Goal: Task Accomplishment & Management: Use online tool/utility

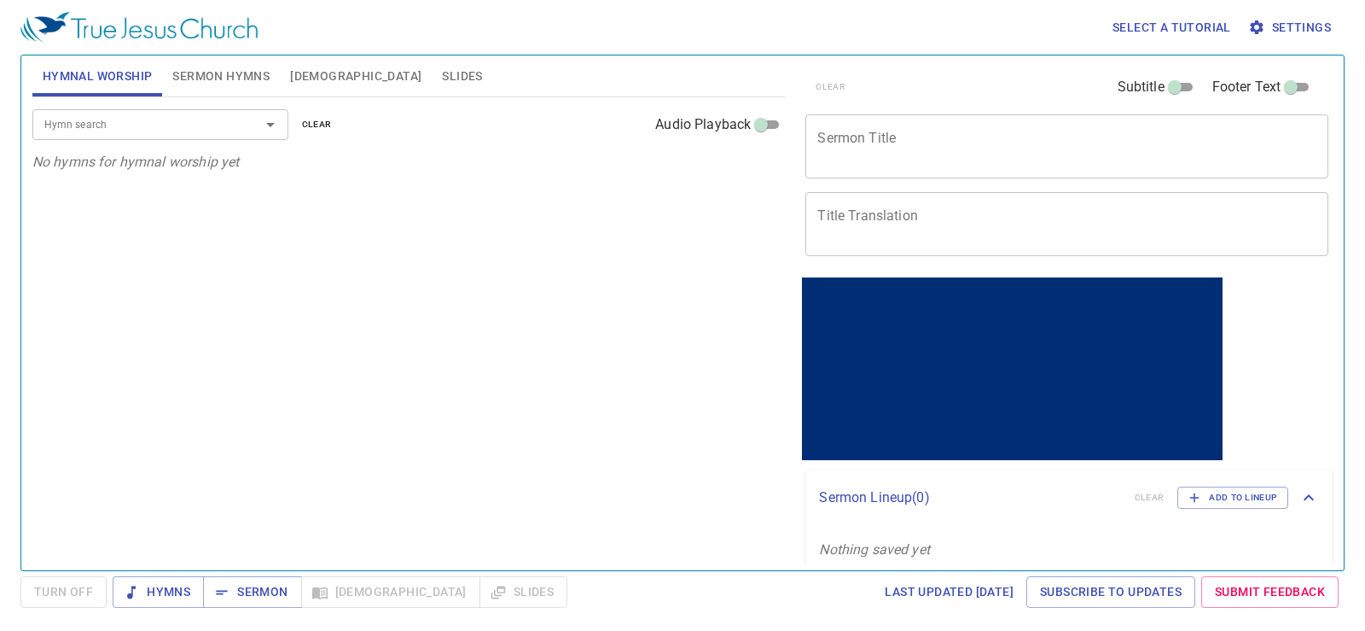
click at [221, 116] on input "Hymn search" at bounding box center [135, 124] width 195 height 20
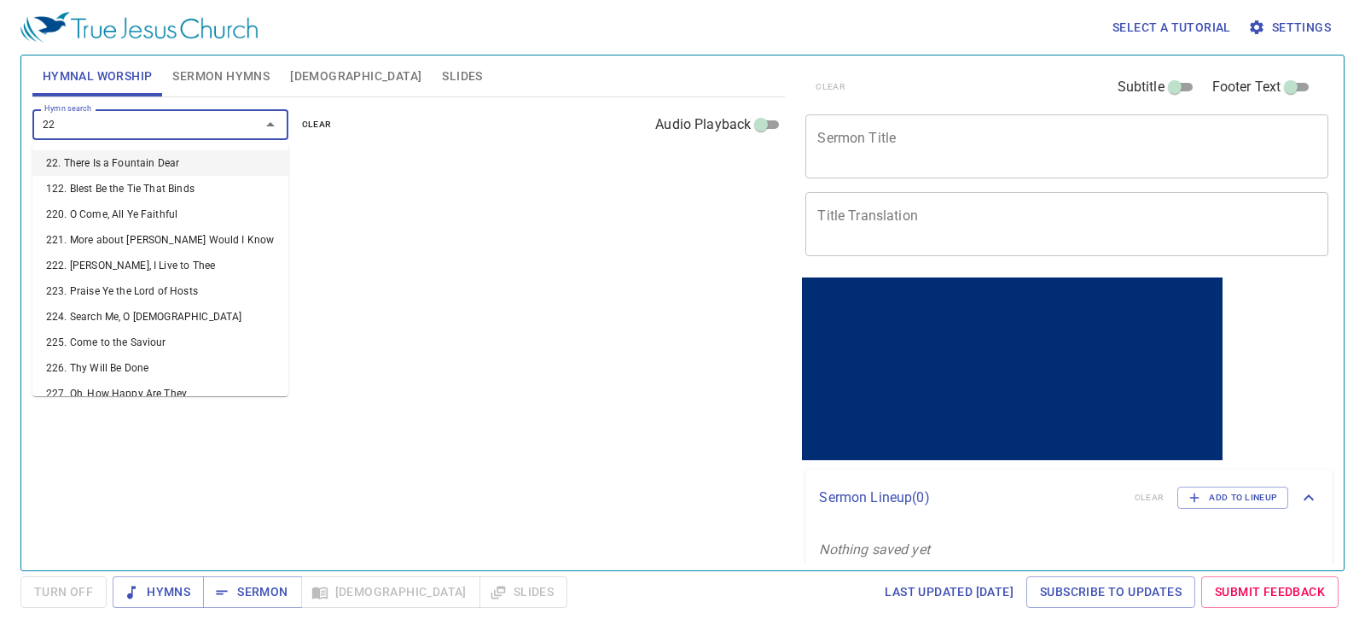
type input "225"
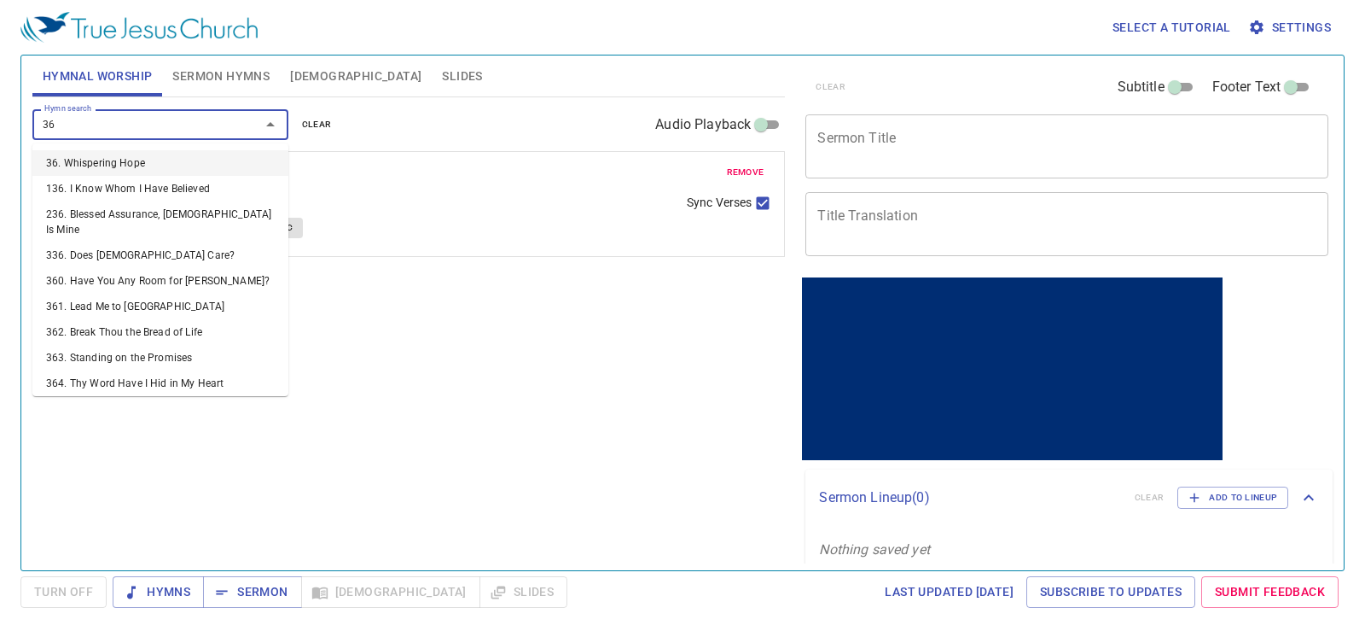
type input "363"
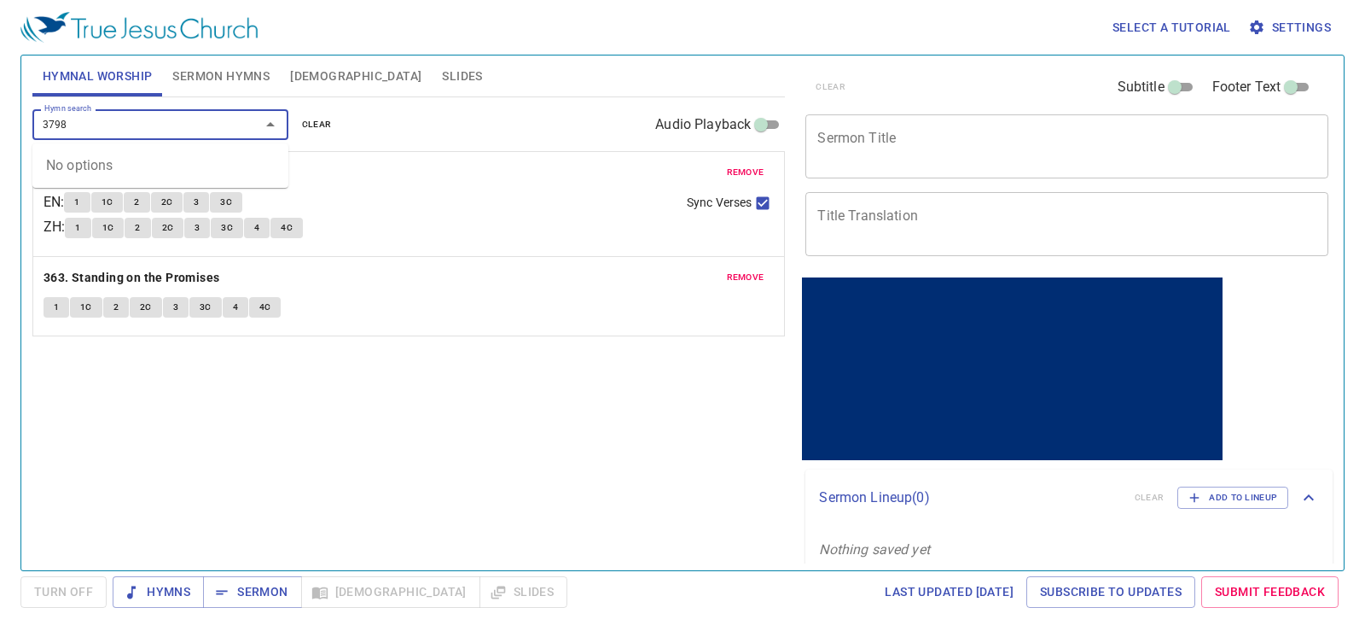
type input "379"
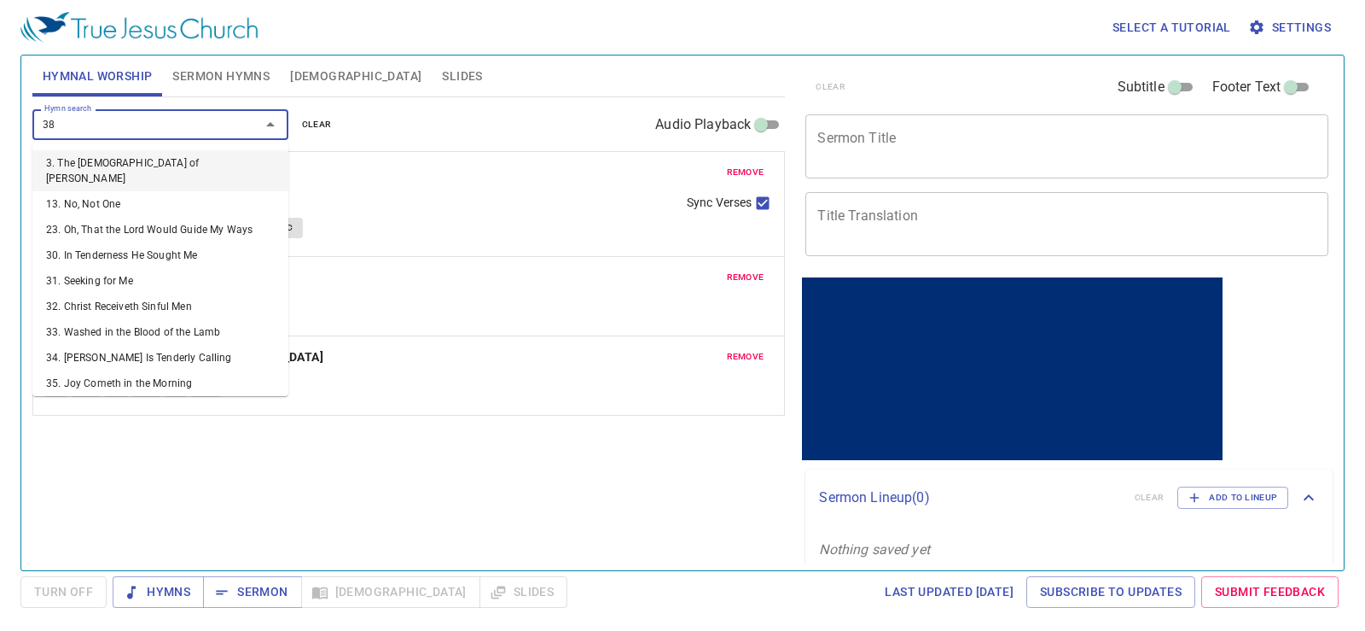
type input "380"
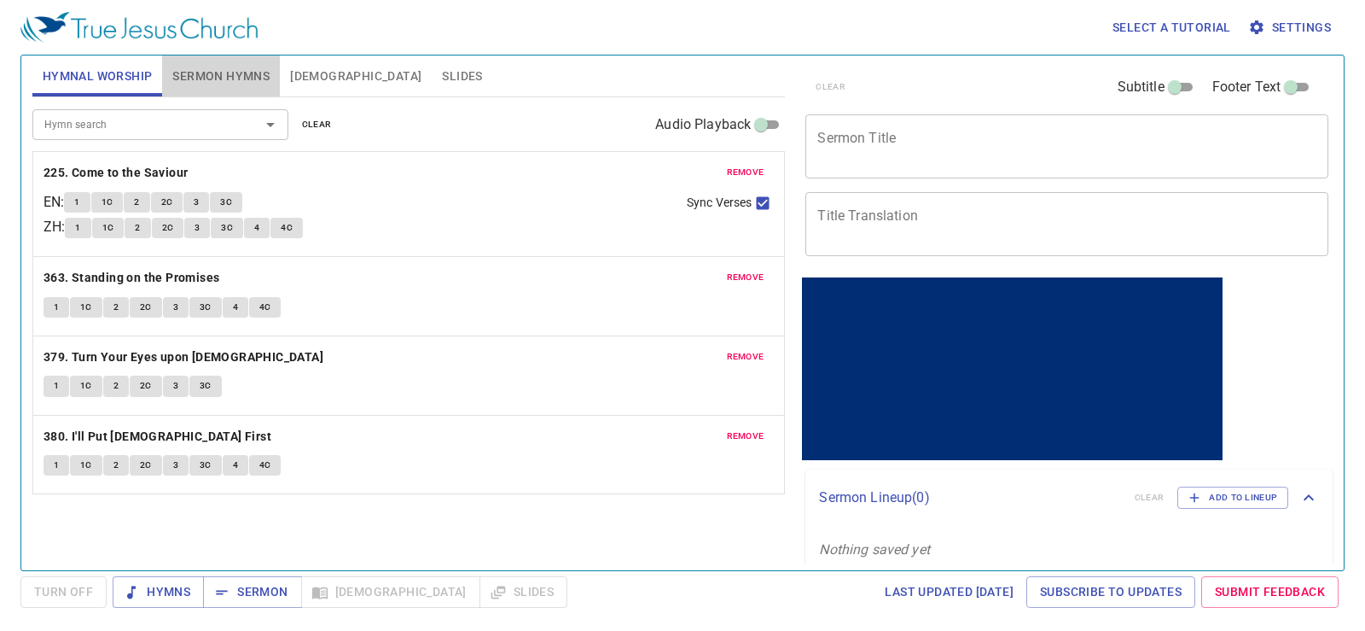
click at [227, 59] on button "Sermon Hymns" at bounding box center [221, 75] width 118 height 41
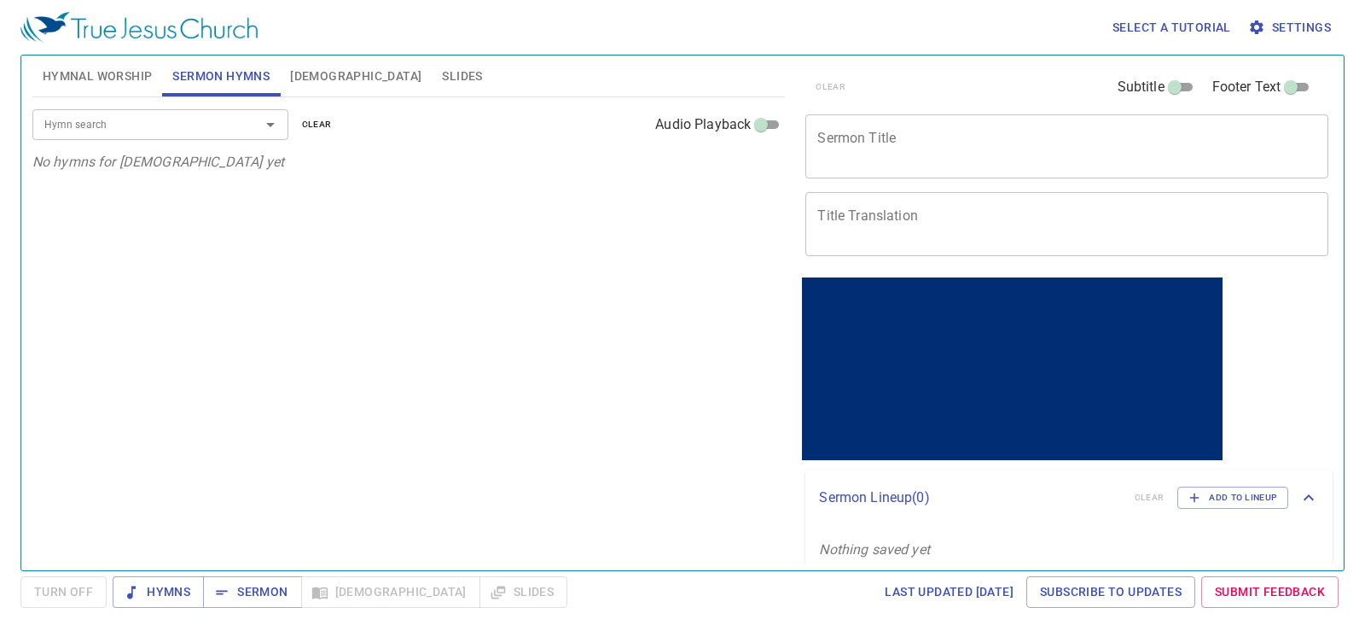
click at [183, 139] on div "Hymn search" at bounding box center [160, 124] width 256 height 30
type input "5"
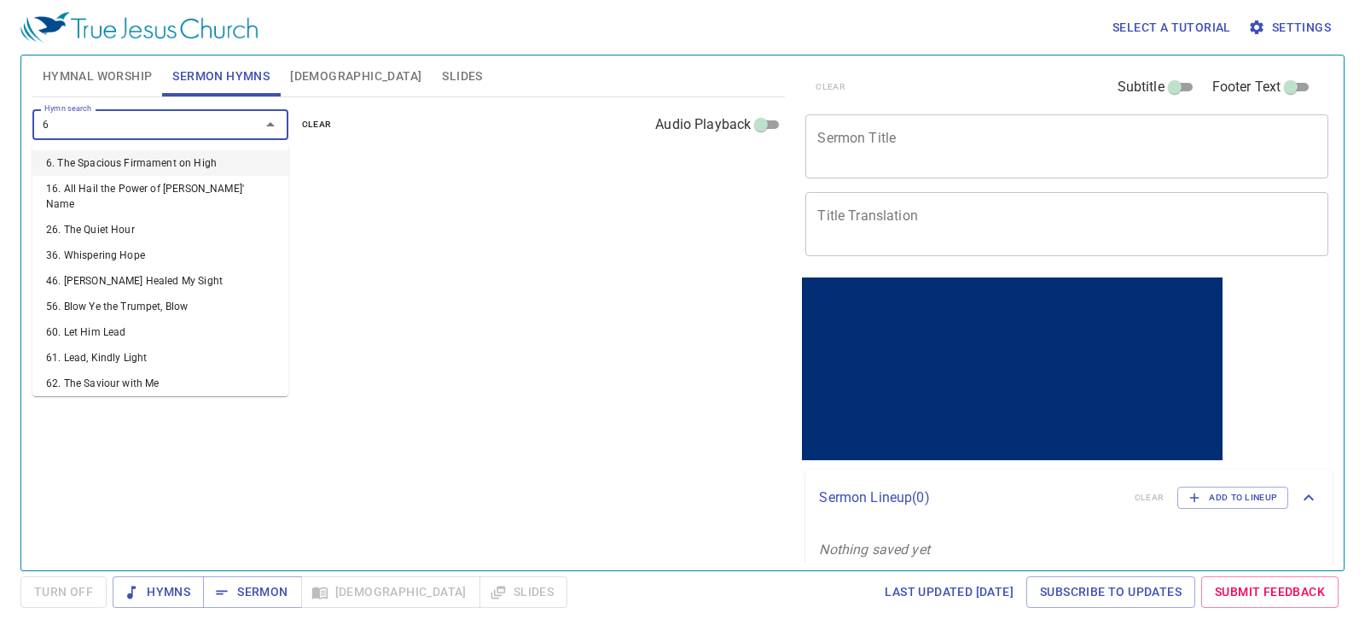
type input "62"
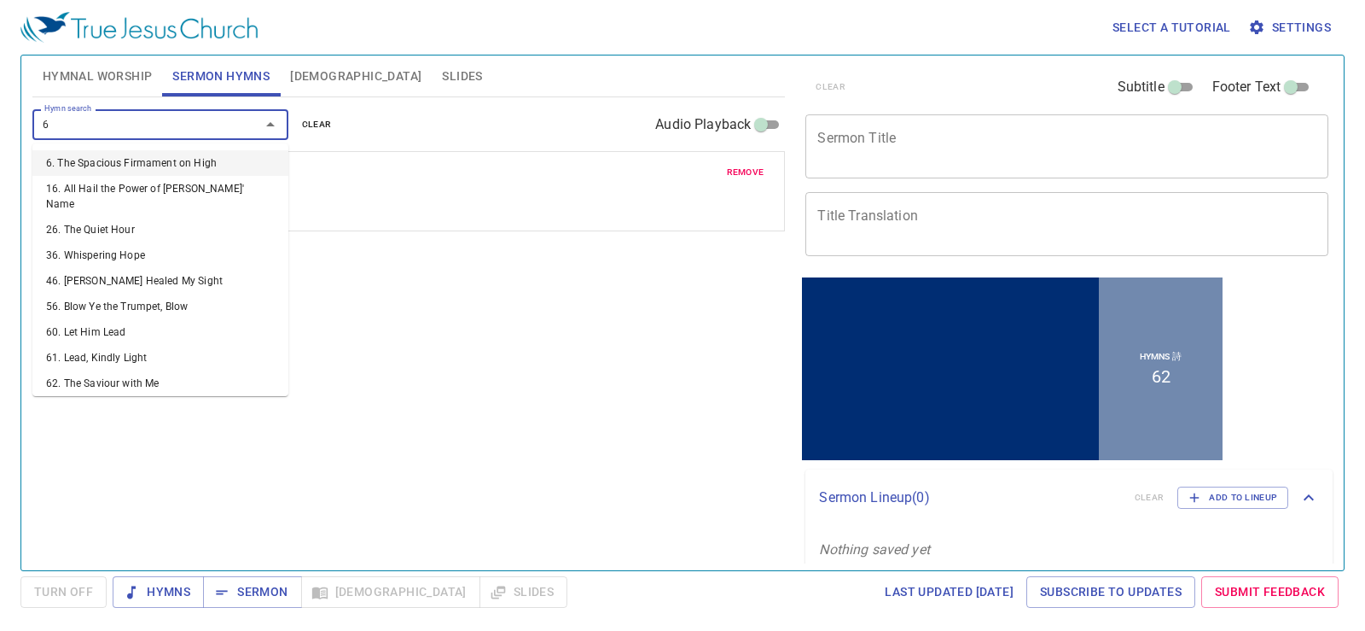
type input "64"
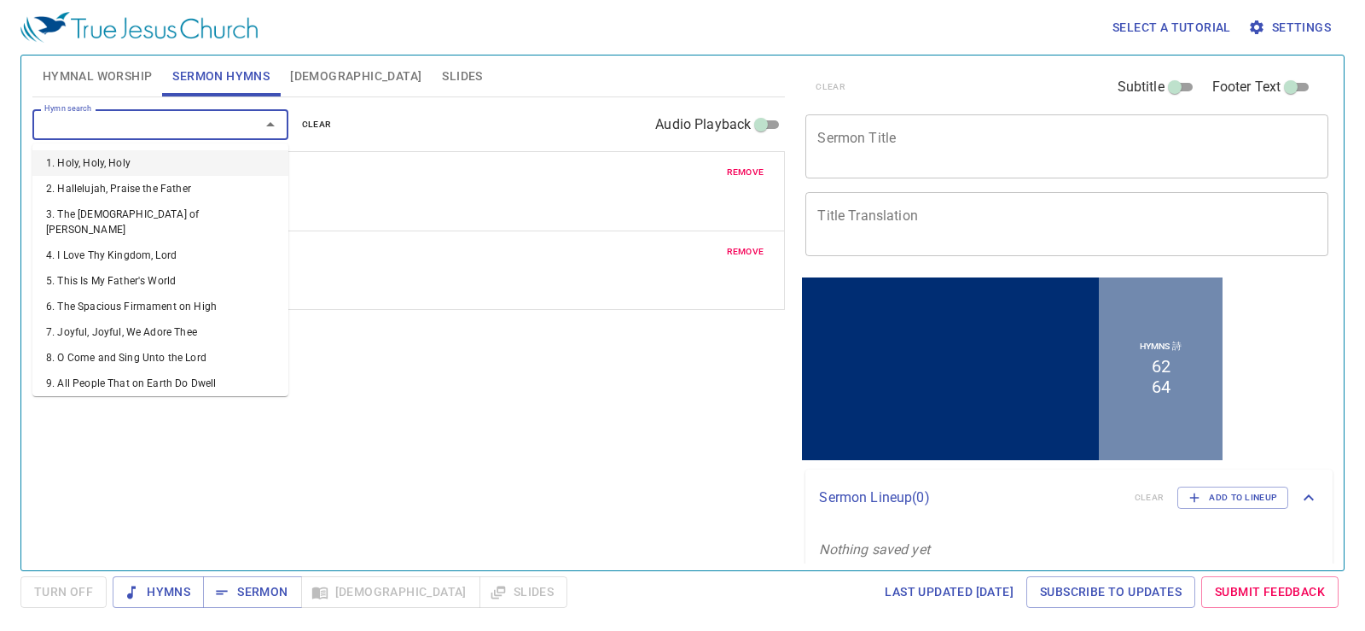
drag, startPoint x: 206, startPoint y: 108, endPoint x: 96, endPoint y: 73, distance: 115.2
click at [96, 73] on span "Hymnal Worship" at bounding box center [98, 76] width 110 height 21
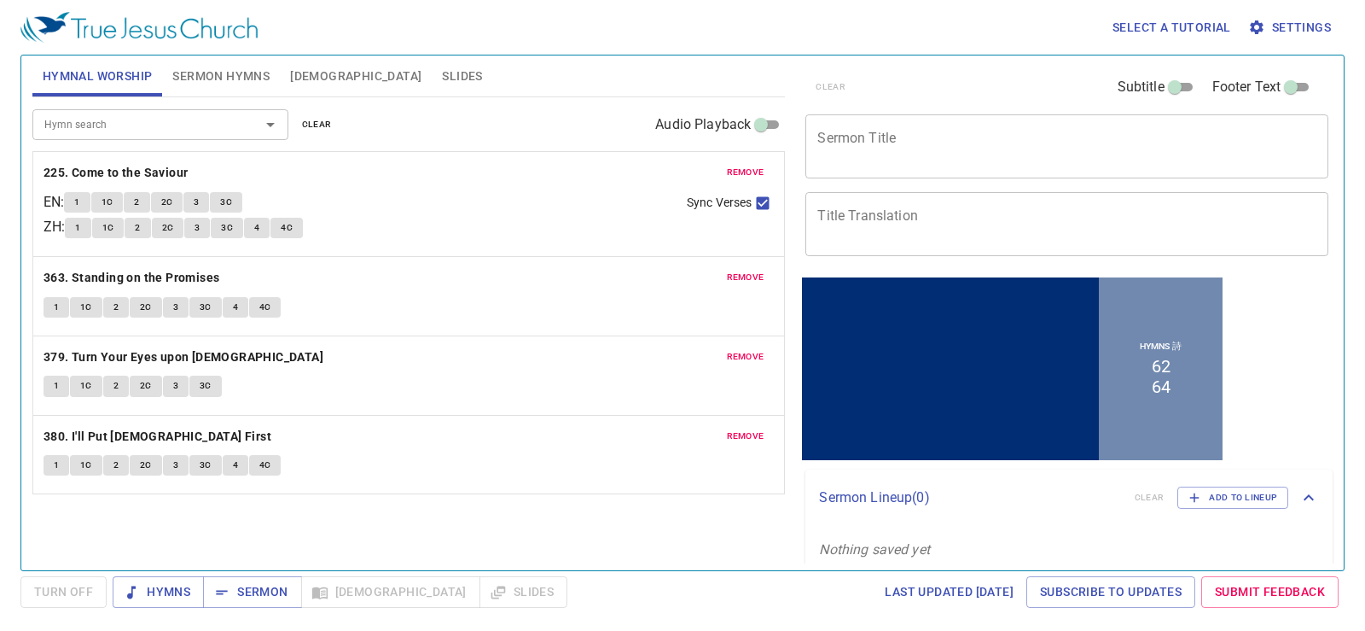
click at [96, 73] on span "Hymnal Worship" at bounding box center [98, 76] width 110 height 21
click at [247, 50] on div "Select a tutorial Settings" at bounding box center [678, 27] width 1317 height 55
click at [205, 72] on span "Sermon Hymns" at bounding box center [220, 76] width 97 height 21
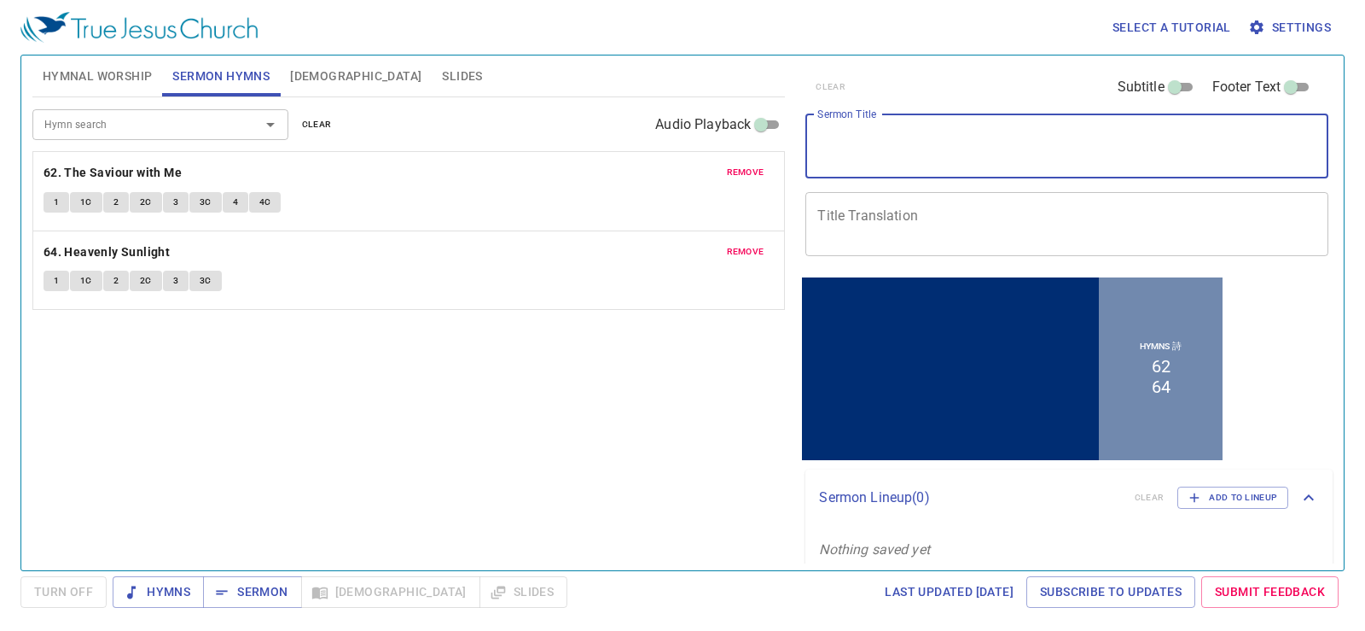
click at [839, 147] on textarea "Sermon Title" at bounding box center [1066, 146] width 499 height 32
paste textarea "成為與神同行的人 Become one who Walks with God"
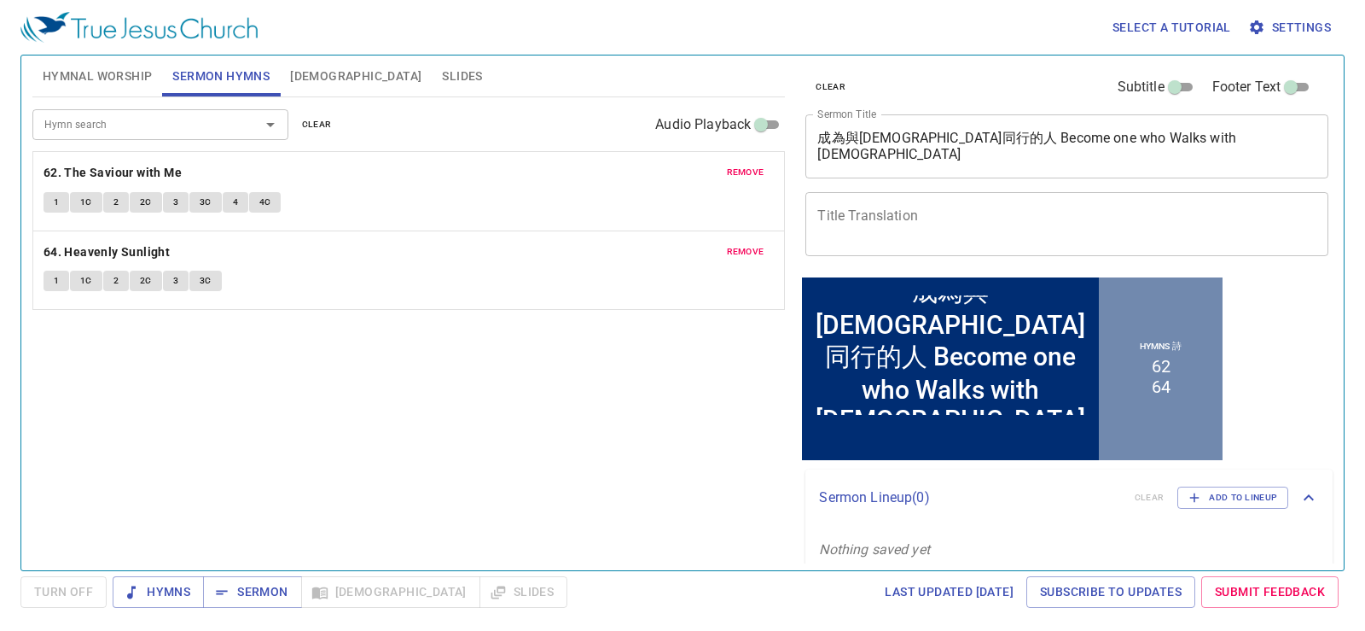
drag, startPoint x: 1190, startPoint y: 122, endPoint x: 931, endPoint y: 129, distance: 259.5
click at [931, 129] on div "成為與神同行的人 Become one who Walks with God x Sermon Title" at bounding box center [1066, 146] width 523 height 64
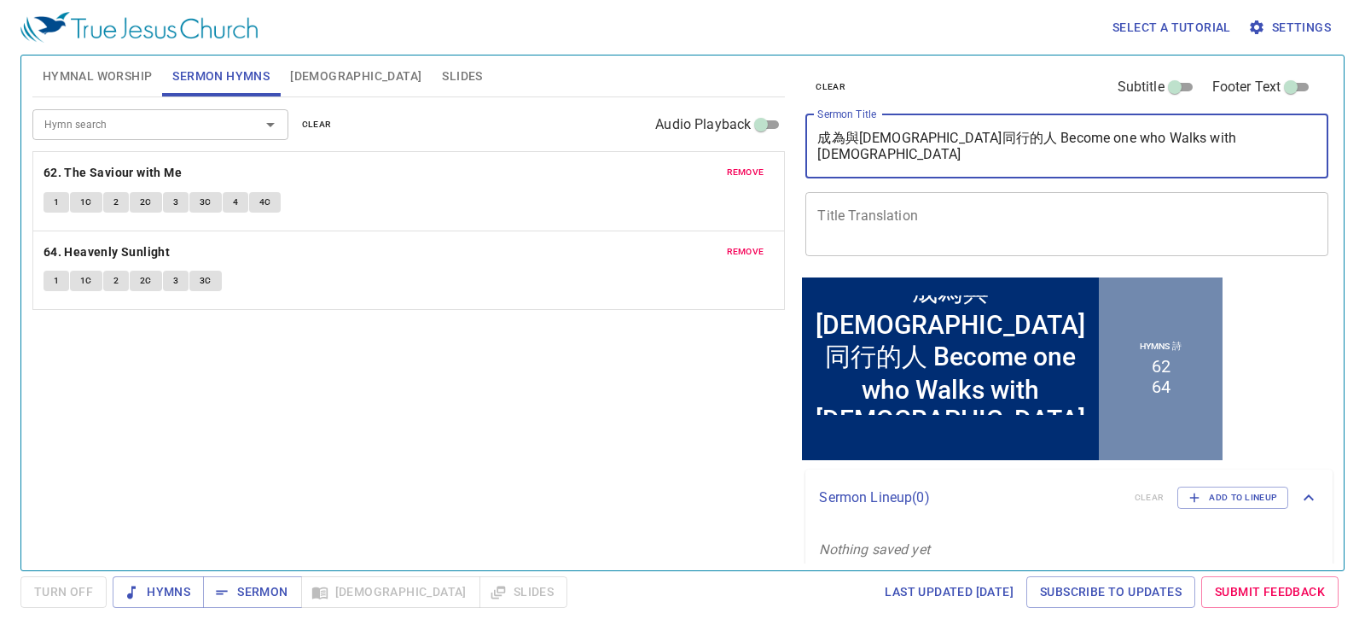
drag, startPoint x: 928, startPoint y: 131, endPoint x: 1200, endPoint y: 129, distance: 272.2
click at [1200, 129] on div "成為與神同行的人 Become one who Walks with God x Sermon Title" at bounding box center [1066, 146] width 523 height 64
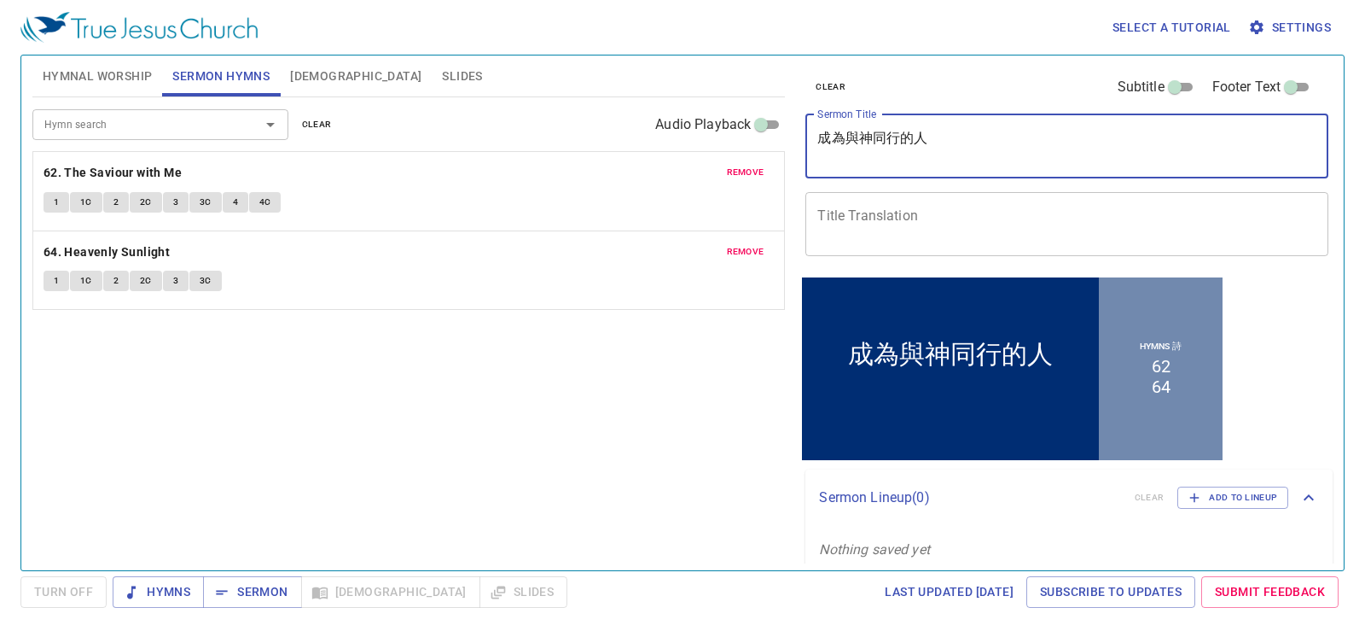
type textarea "成為與神同行的人"
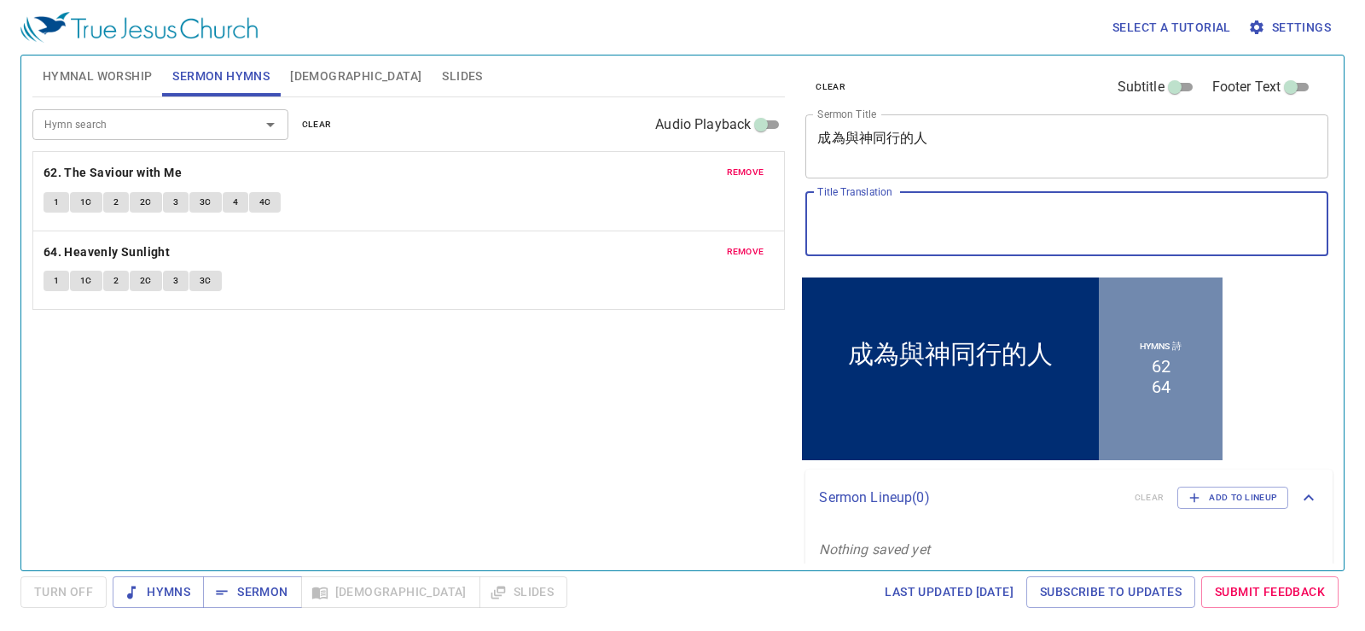
click at [909, 223] on textarea "Title Translation" at bounding box center [1066, 223] width 499 height 32
paste textarea "成為與神同行的人 Become one who Walks with God"
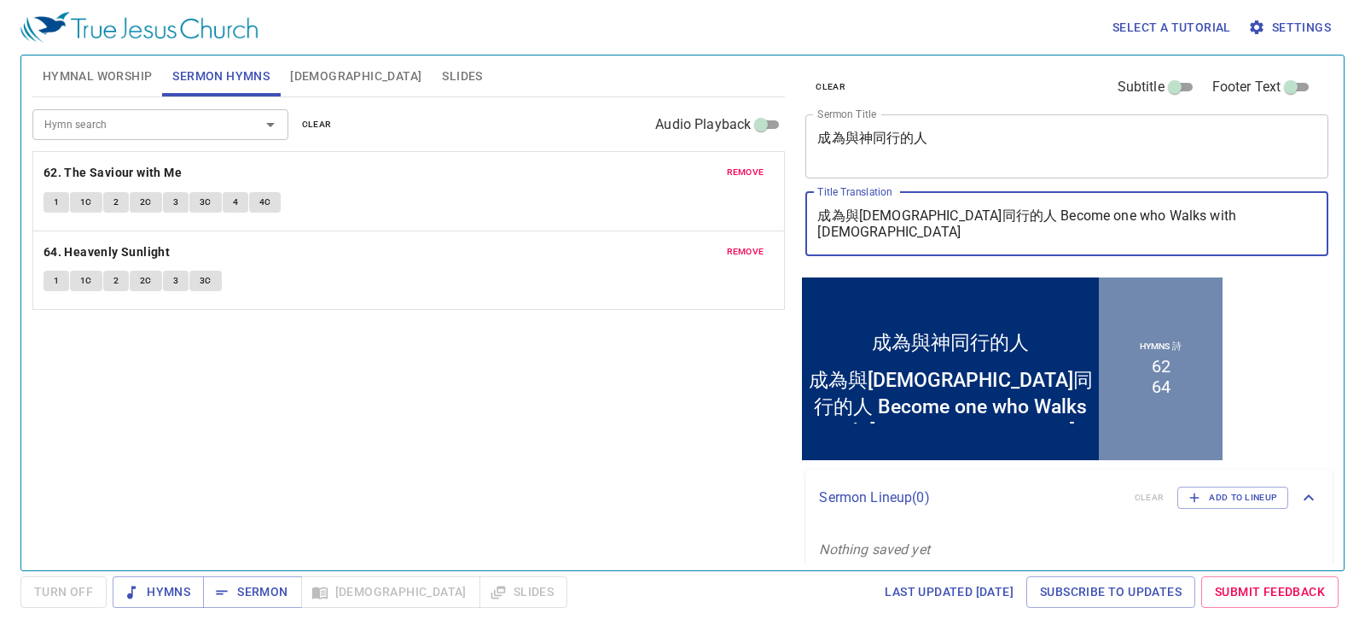
drag, startPoint x: 932, startPoint y: 211, endPoint x: 317, endPoint y: 210, distance: 615.2
click at [328, 212] on div "Hymnal Worship Sermon Hymns Bible Slides Hymn search Hymn search clear Audio Pl…" at bounding box center [683, 306] width 1314 height 514
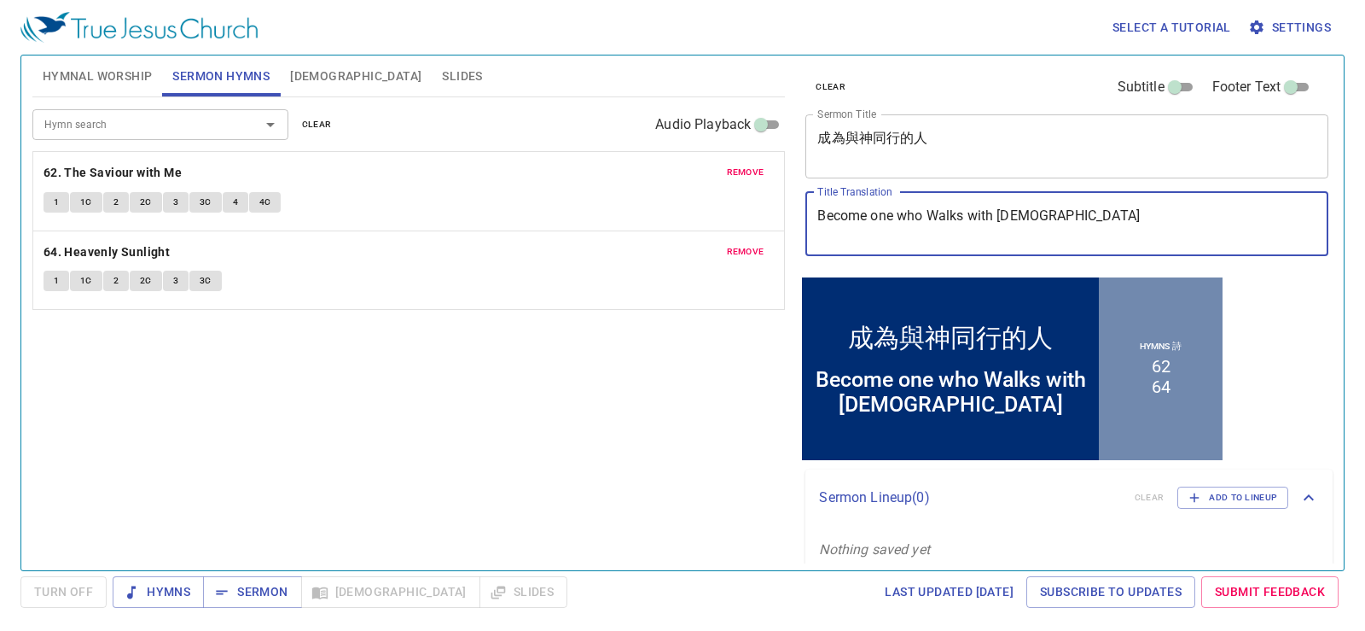
click at [881, 218] on textarea "Become one who Walks with God" at bounding box center [1066, 223] width 499 height 32
click at [926, 222] on textarea "Become One who Walks with God" at bounding box center [1066, 223] width 499 height 32
click at [968, 224] on textarea "Become One who Walks with God" at bounding box center [1066, 223] width 499 height 32
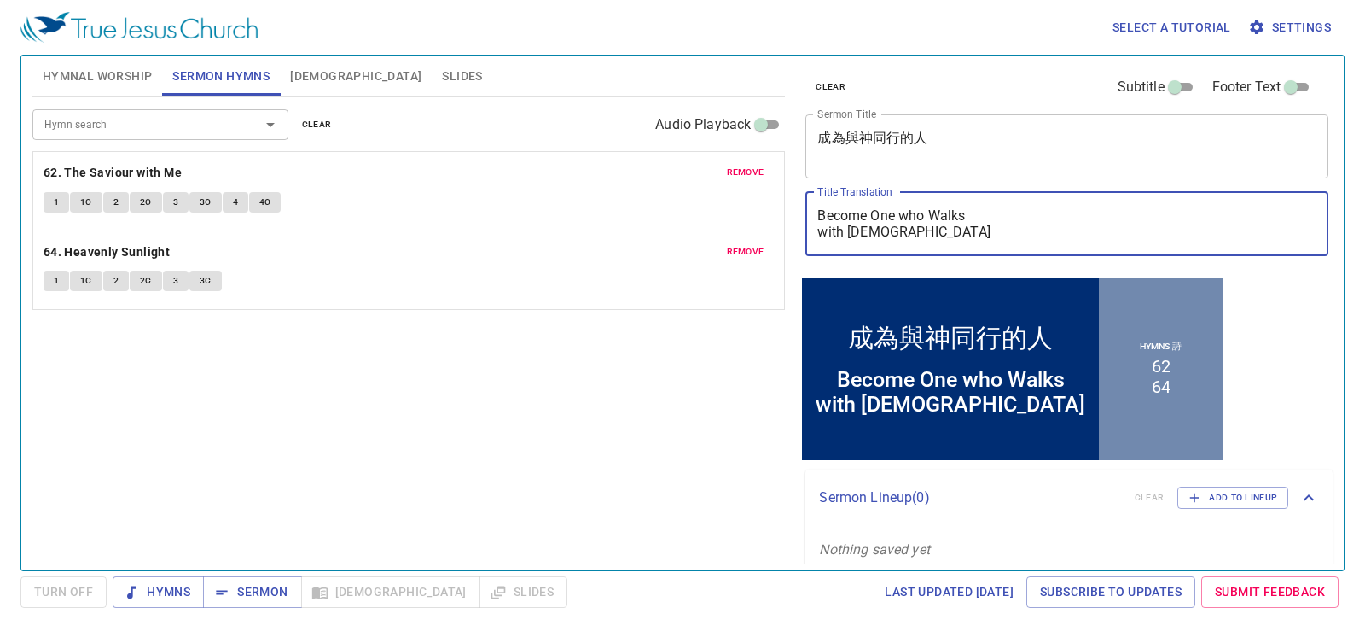
click at [912, 223] on textarea "Become One who Walks with God" at bounding box center [1066, 223] width 499 height 32
type textarea "Become One Who Walks with [DEMOGRAPHIC_DATA]"
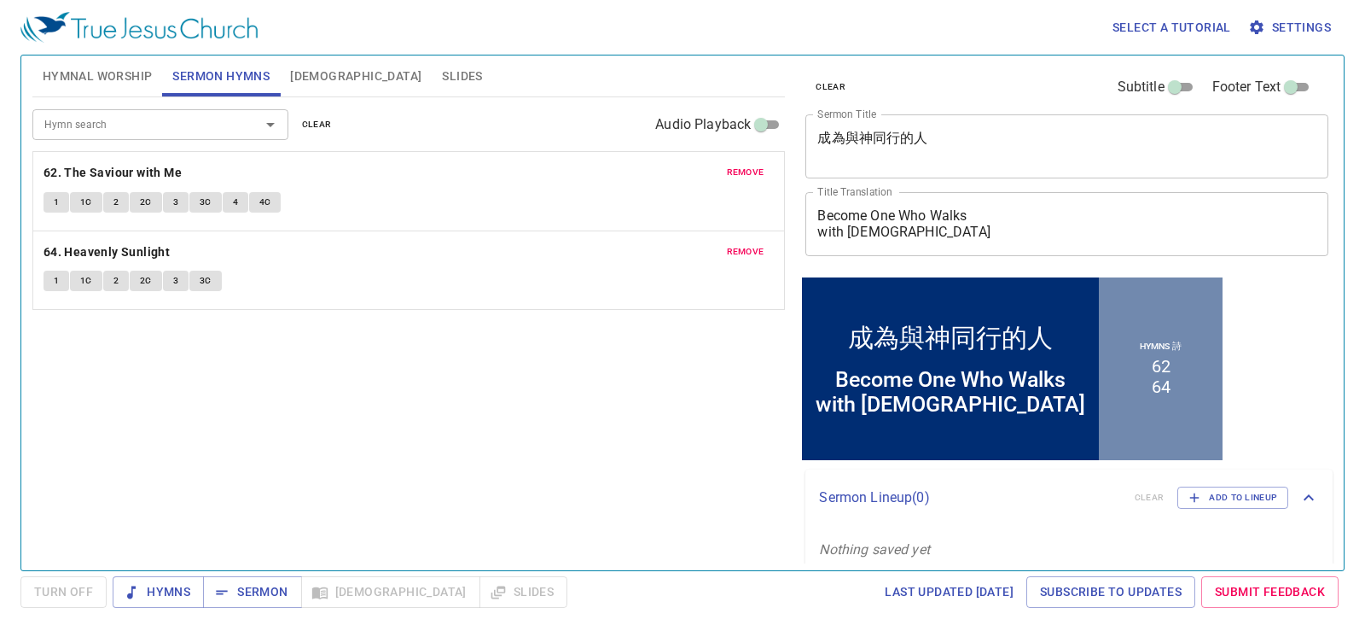
click at [1298, 324] on div "clear Subtitle Footer Text Sermon Title 成為與神同行的人 x Sermon Title Title Translati…" at bounding box center [1066, 306] width 548 height 514
click at [144, 73] on span "Hymnal Worship" at bounding box center [98, 76] width 110 height 21
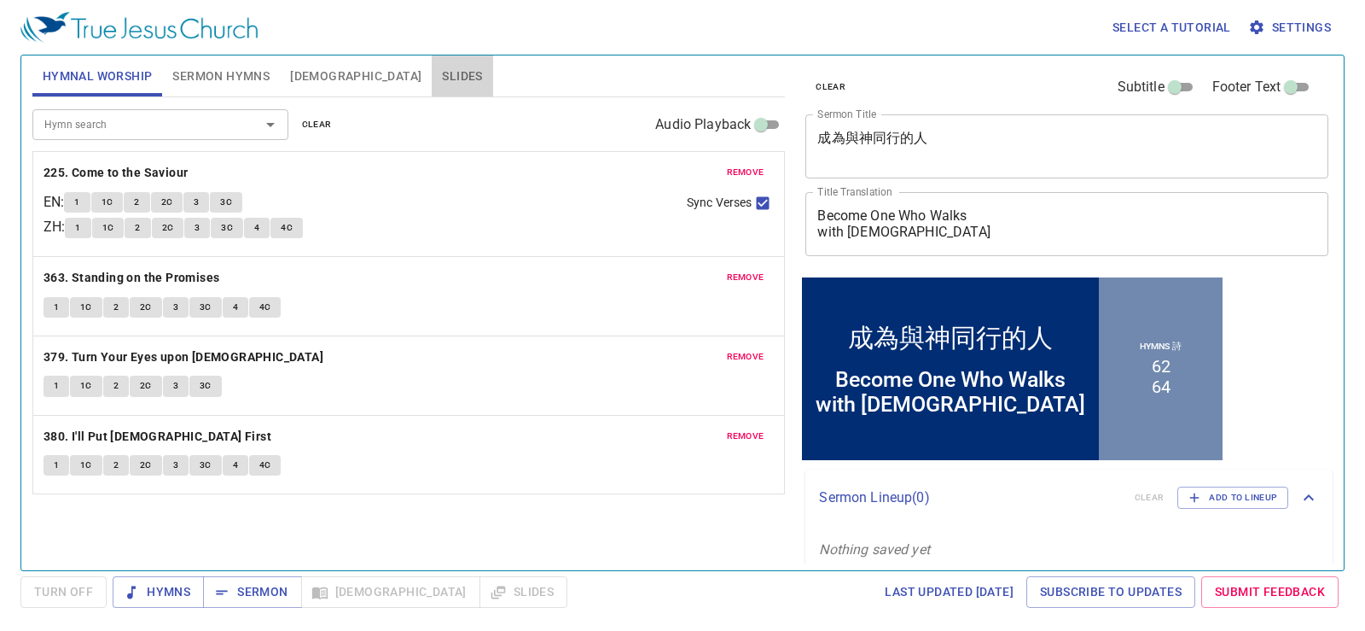
click at [442, 69] on span "Slides" at bounding box center [462, 76] width 40 height 21
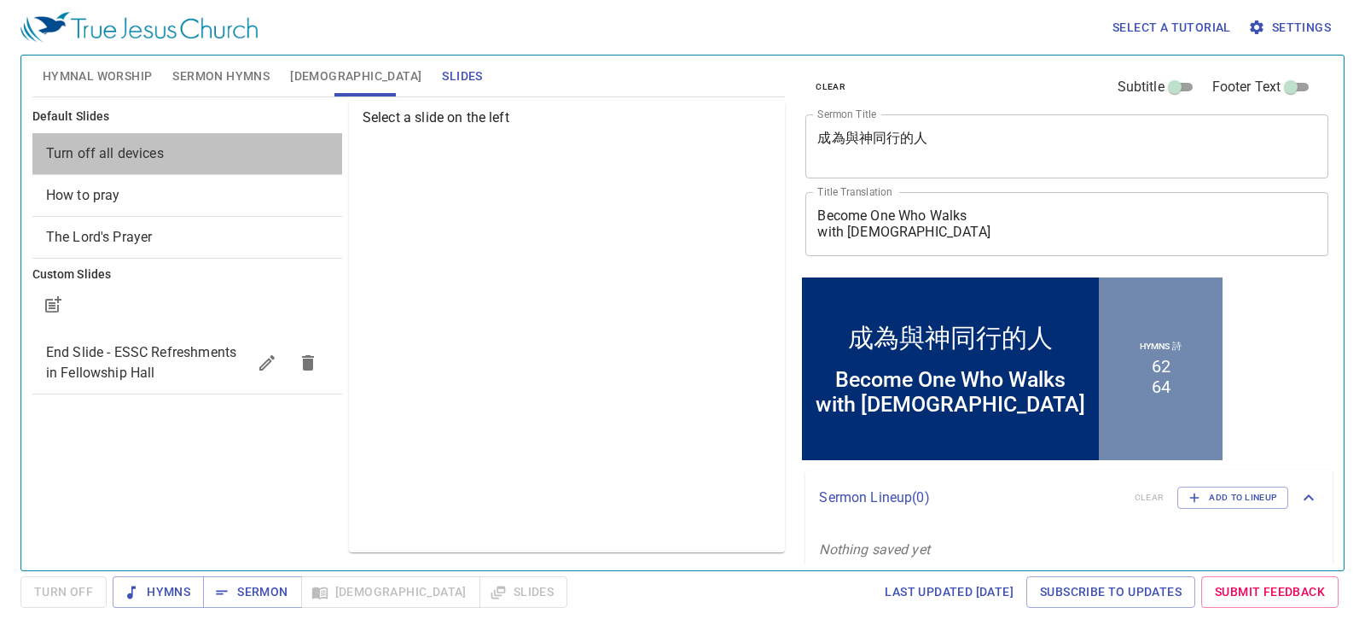
click at [140, 133] on div "Turn off all devices" at bounding box center [187, 153] width 310 height 41
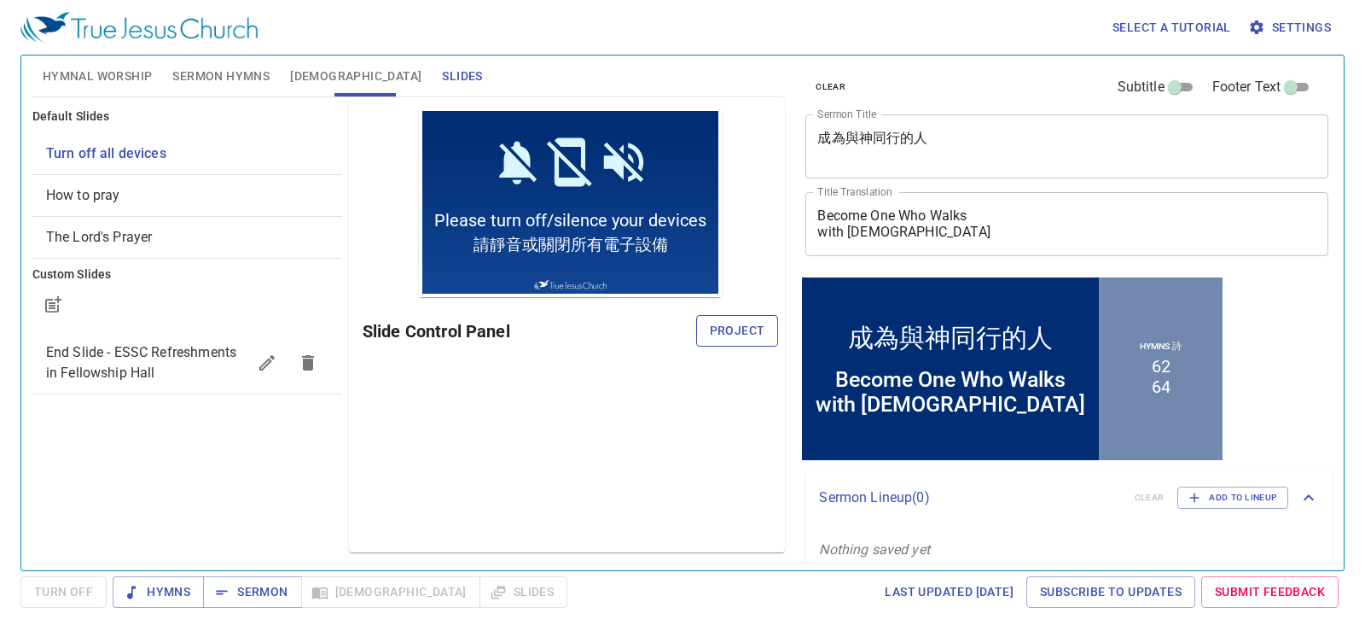
click at [735, 328] on span "Project" at bounding box center [737, 330] width 55 height 21
click at [139, 67] on span "Hymnal Worship" at bounding box center [98, 76] width 110 height 21
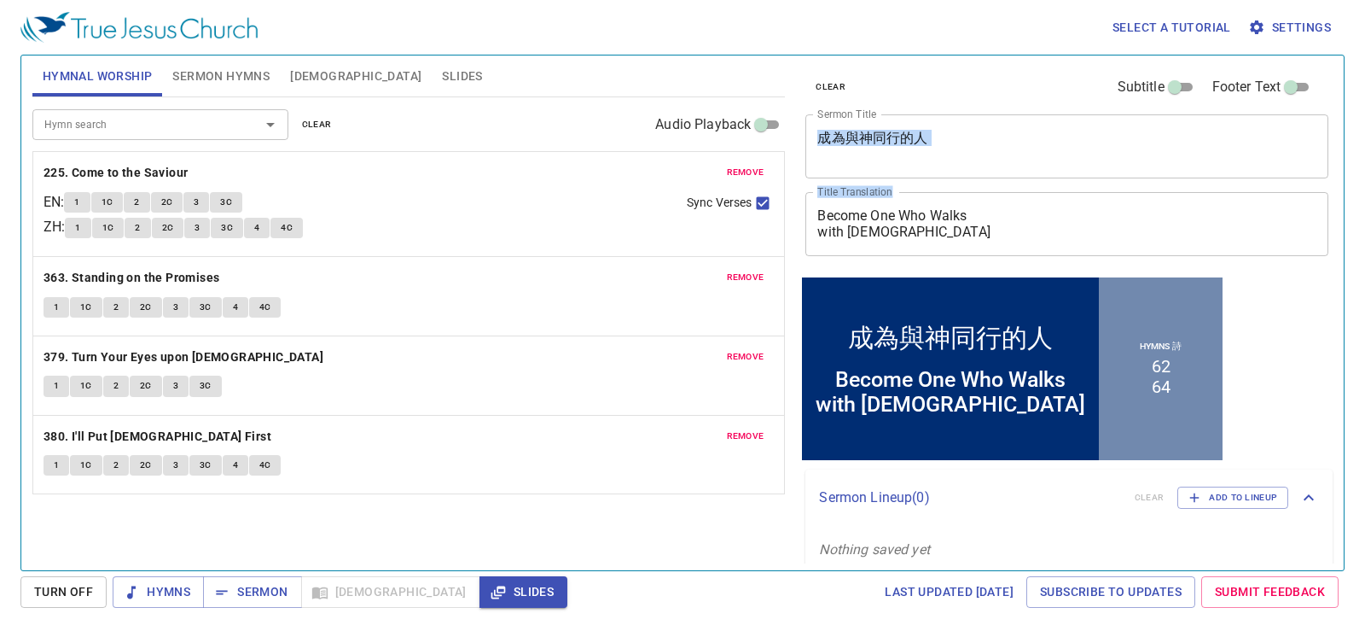
drag, startPoint x: 990, startPoint y: 245, endPoint x: 842, endPoint y: 188, distance: 158.3
click at [842, 186] on div "clear Subtitle Footer Text Sermon Title 成為與神同行的人 x Sermon Title Title Translati…" at bounding box center [1066, 164] width 534 height 218
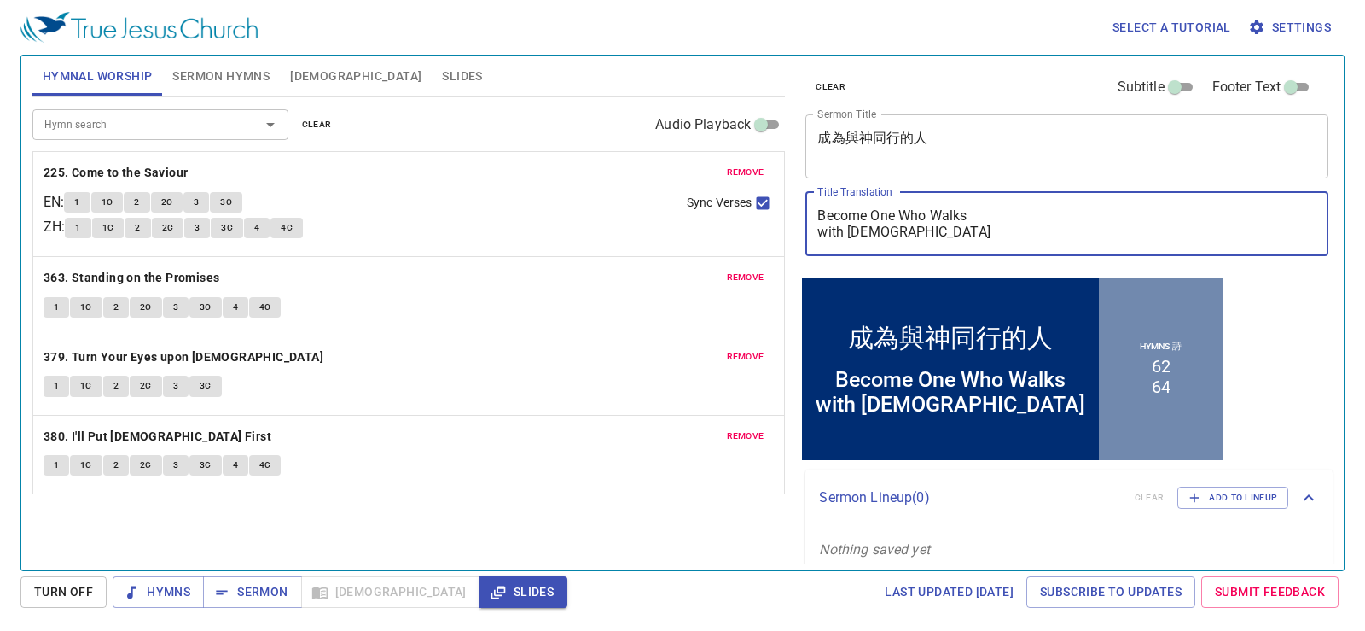
click at [869, 239] on textarea "Become One Who Walks with [DEMOGRAPHIC_DATA]" at bounding box center [1066, 223] width 499 height 32
drag, startPoint x: 886, startPoint y: 233, endPoint x: 817, endPoint y: 212, distance: 71.3
click at [817, 212] on textarea "Become One Who Walks with [DEMOGRAPHIC_DATA]" at bounding box center [1066, 223] width 499 height 32
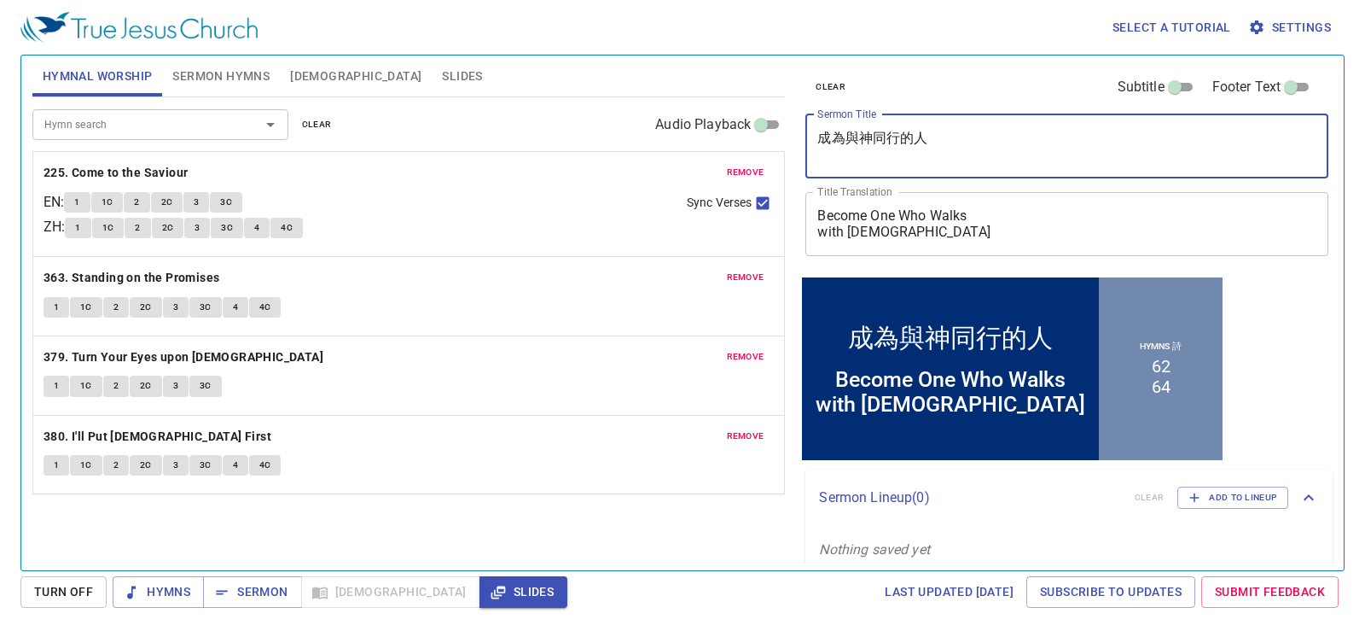
drag, startPoint x: 947, startPoint y: 142, endPoint x: 807, endPoint y: 137, distance: 140.0
click at [807, 137] on div "成為與神同行的人 x Sermon Title" at bounding box center [1066, 146] width 523 height 64
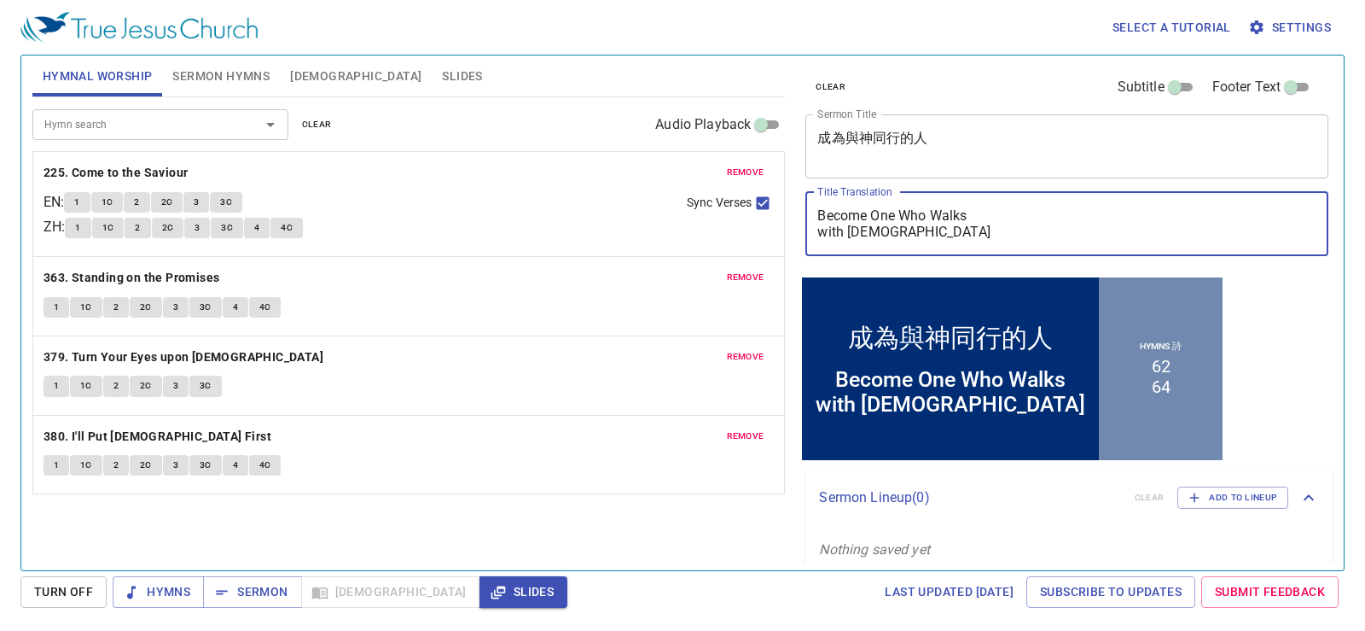
click at [1107, 216] on textarea "Become One Who Walks with [DEMOGRAPHIC_DATA]" at bounding box center [1066, 223] width 499 height 32
click at [1115, 222] on textarea "Become One Who Walks with [DEMOGRAPHIC_DATA]" at bounding box center [1066, 223] width 499 height 32
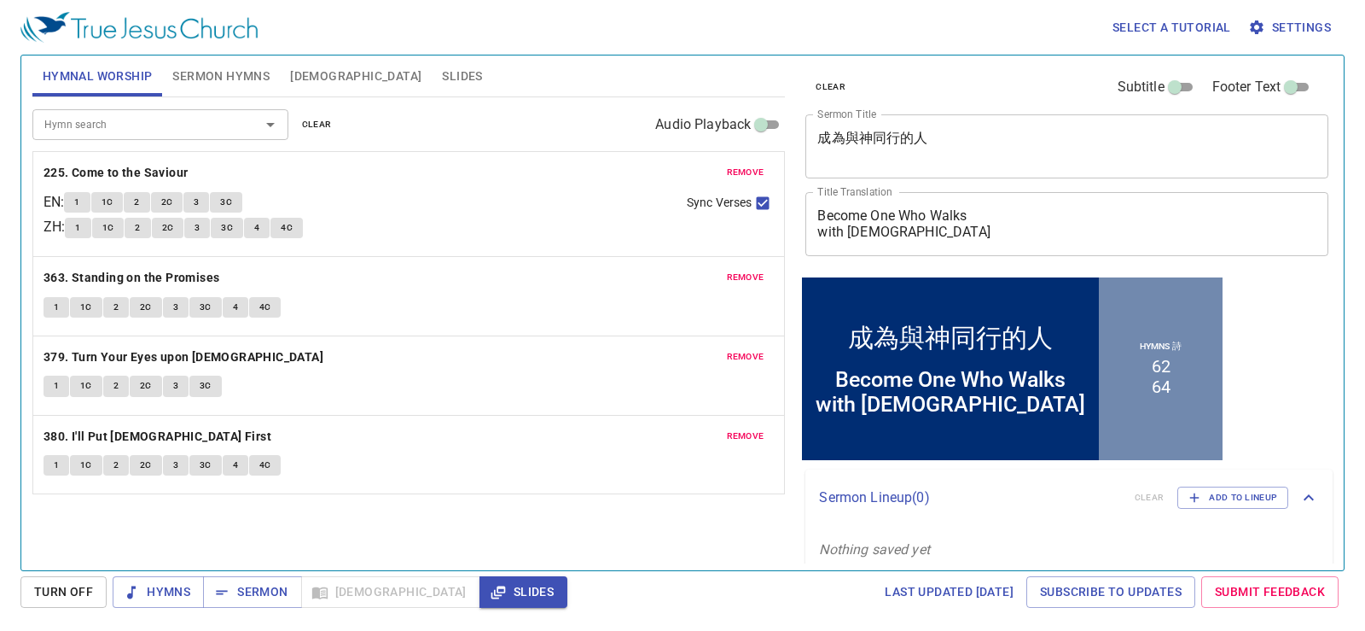
drag, startPoint x: 395, startPoint y: 626, endPoint x: 641, endPoint y: 400, distance: 333.9
click at [645, 398] on div "1 1C 2 2C 3 3C" at bounding box center [409, 387] width 731 height 25
click at [566, 235] on div "1 1C 2 2C 3 3C 4 4C" at bounding box center [369, 230] width 608 height 25
click at [183, 112] on div "Hymn search" at bounding box center [160, 124] width 256 height 30
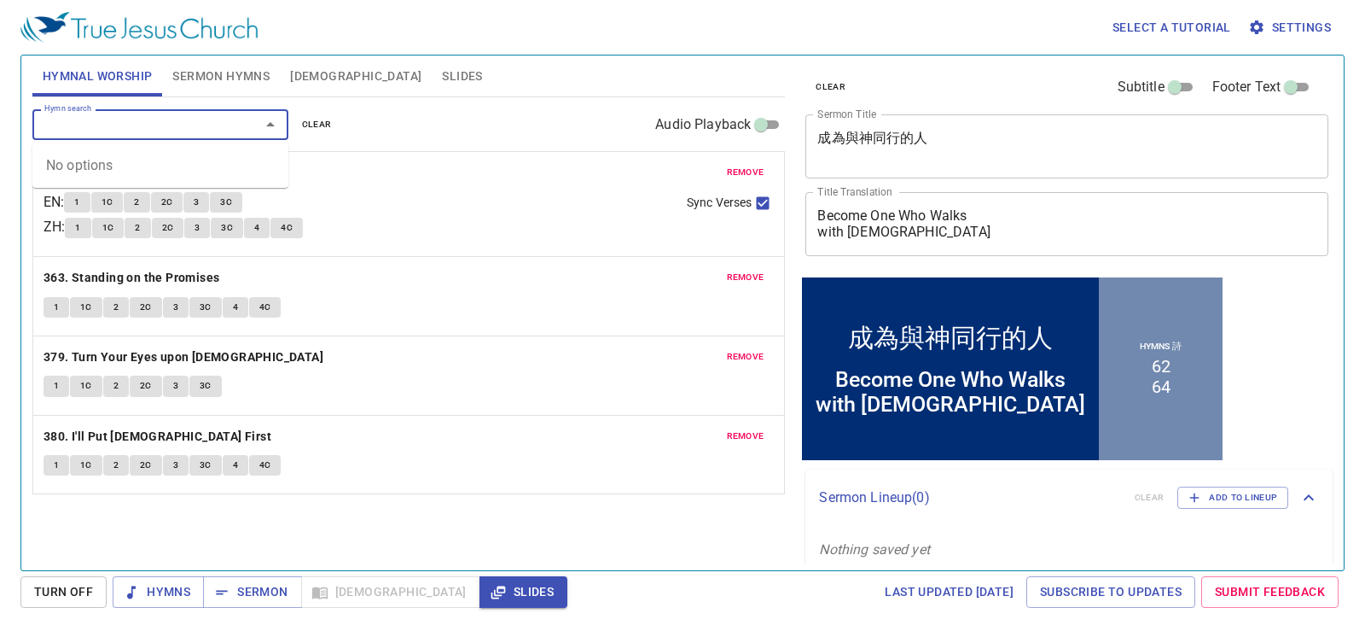
click at [474, 139] on div "Hymn search Hymn search clear Audio Playback" at bounding box center [408, 124] width 753 height 55
click at [319, 117] on span "clear" at bounding box center [317, 124] width 30 height 15
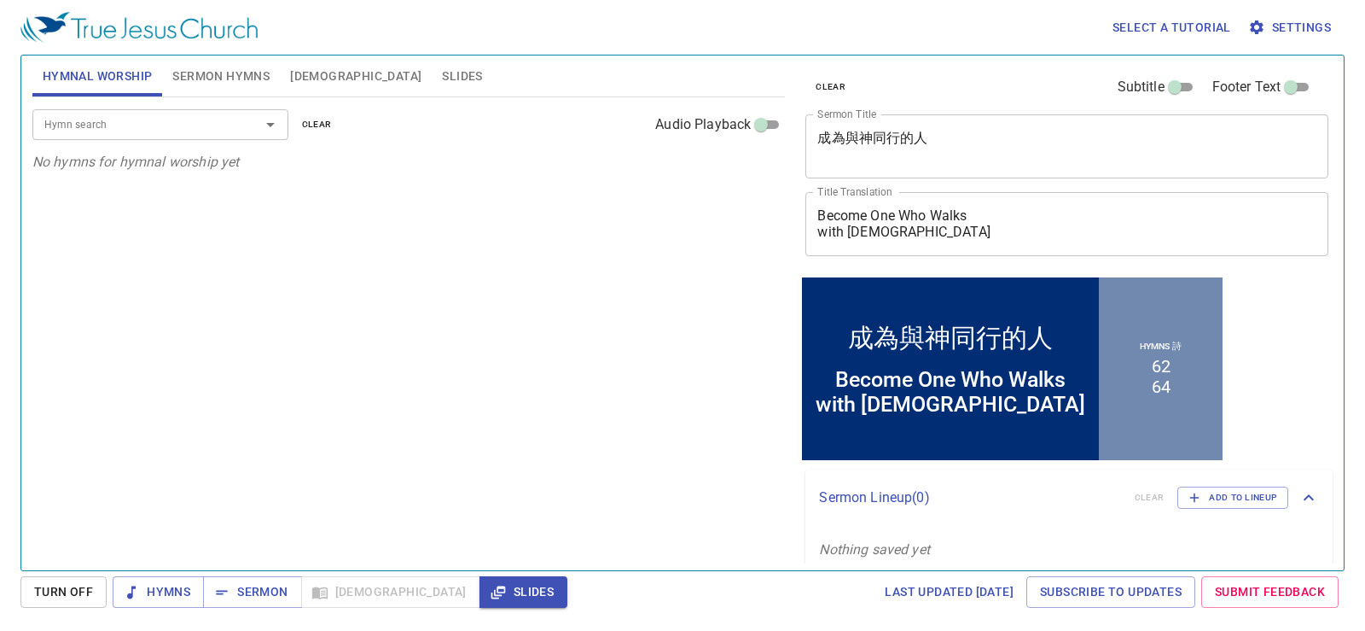
click at [173, 127] on input "Hymn search" at bounding box center [135, 124] width 195 height 20
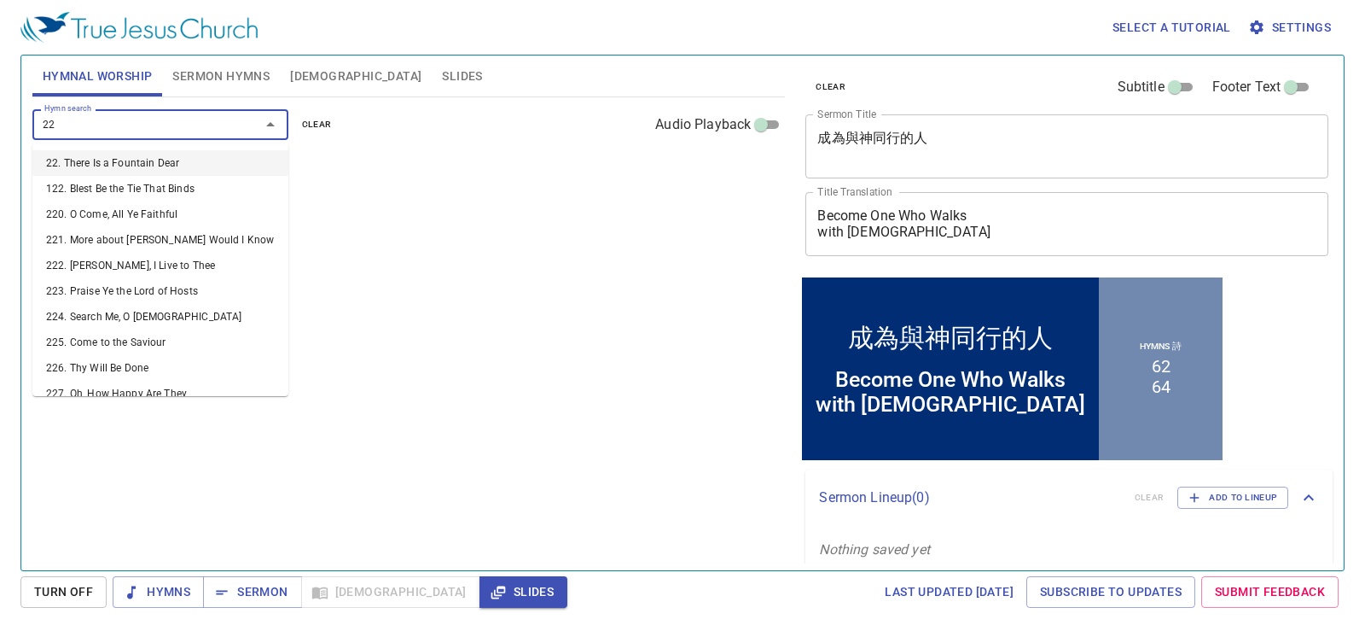
type input "225"
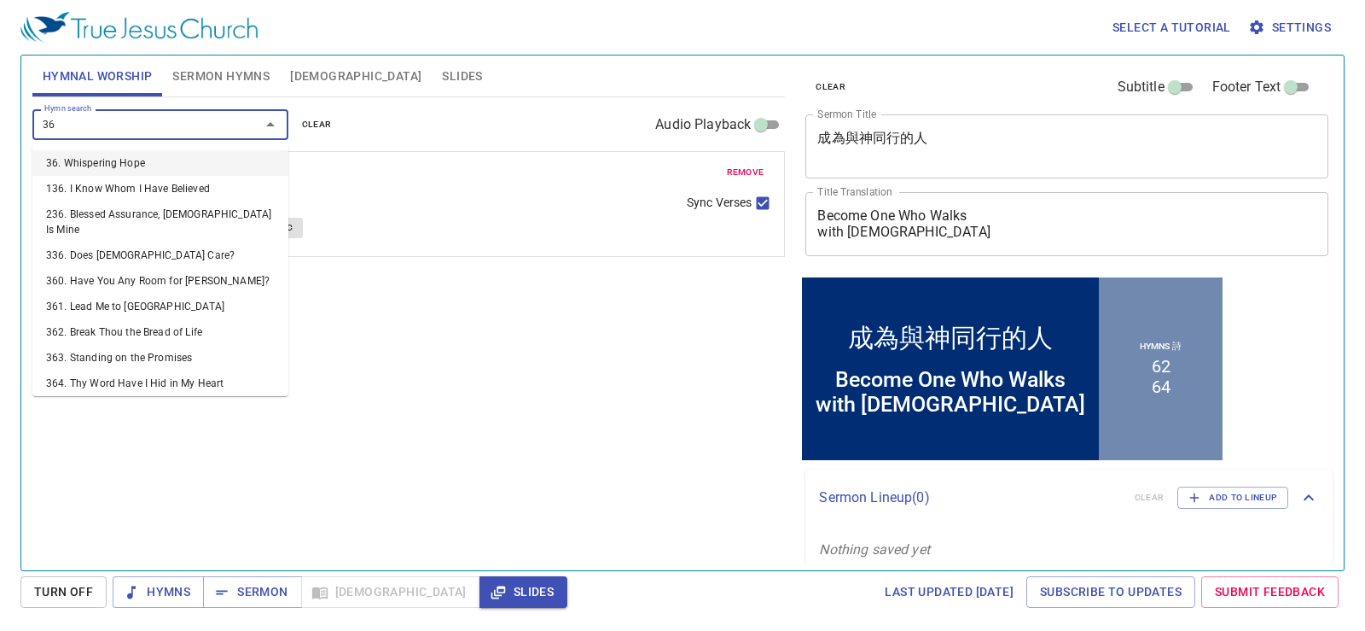
type input "363"
type input "379"
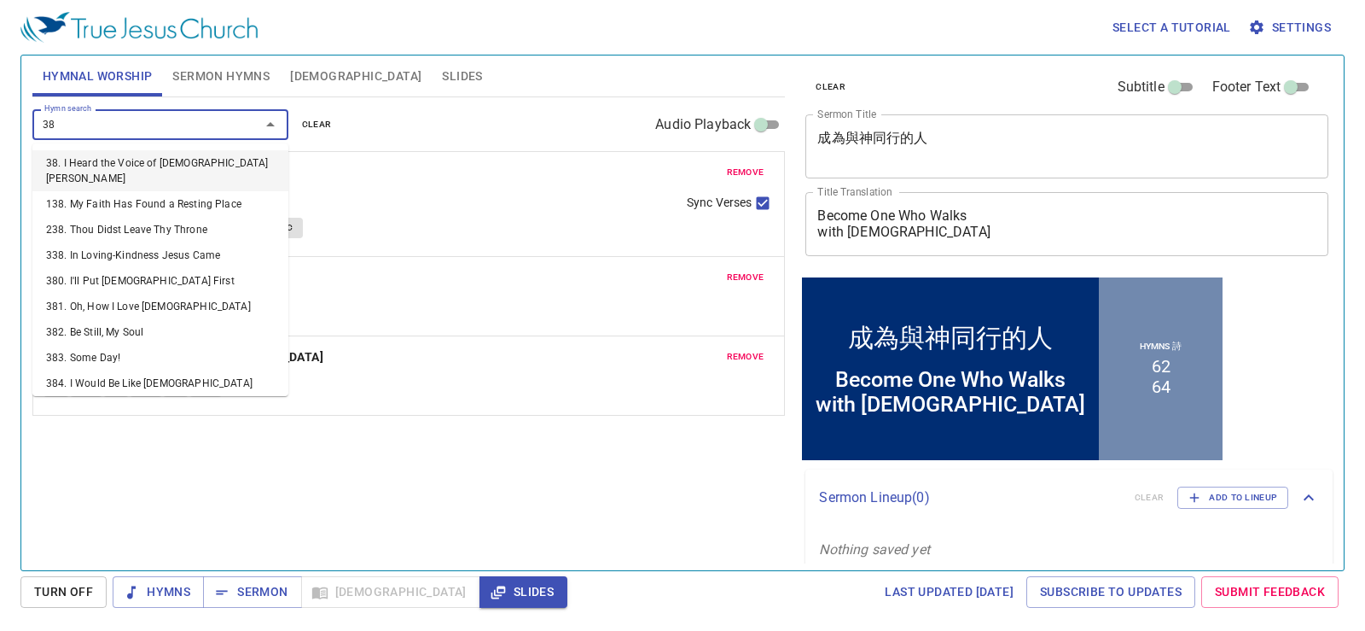
type input "380"
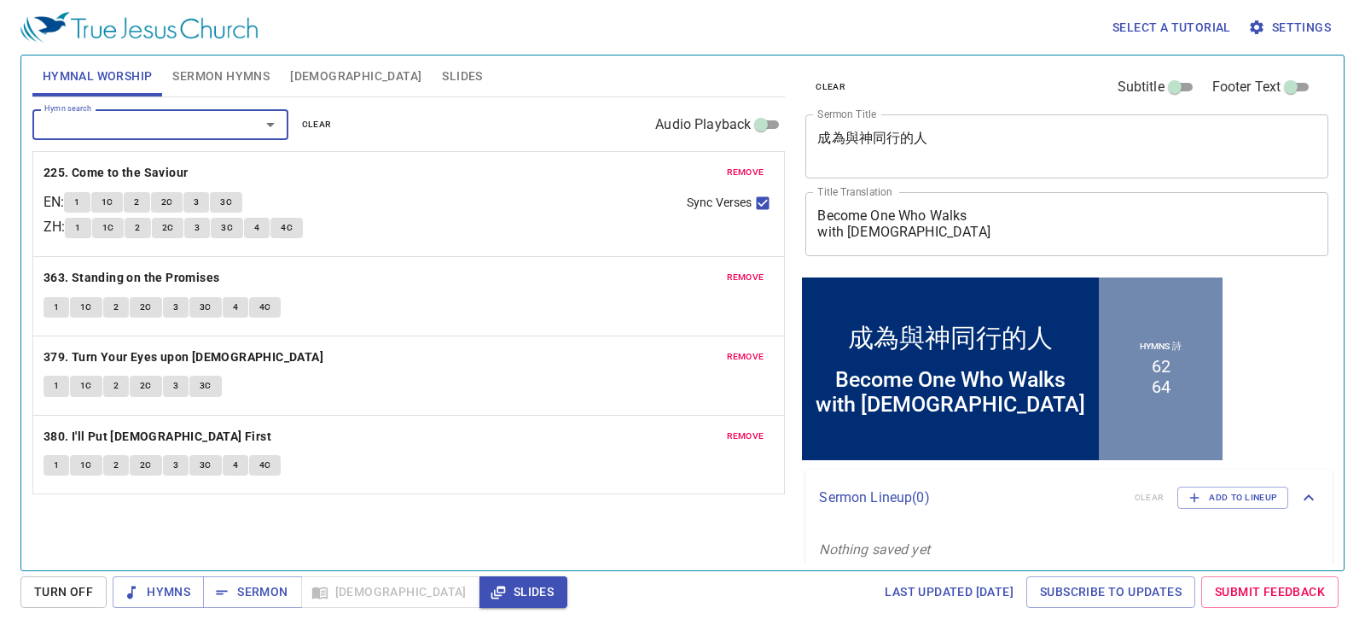
click at [648, 255] on div "remove 225. Come to the Saviour EN : 1 1C 2 2C 3 3C ZH : 1 1C 2 2C 3 3C 4 4C Sy…" at bounding box center [409, 204] width 752 height 104
click at [564, 334] on div "remove 363. Standing on the Promises 1 1C 2 2C 3 3C 4 4C" at bounding box center [409, 296] width 752 height 78
click at [191, 68] on span "Sermon Hymns" at bounding box center [220, 76] width 97 height 21
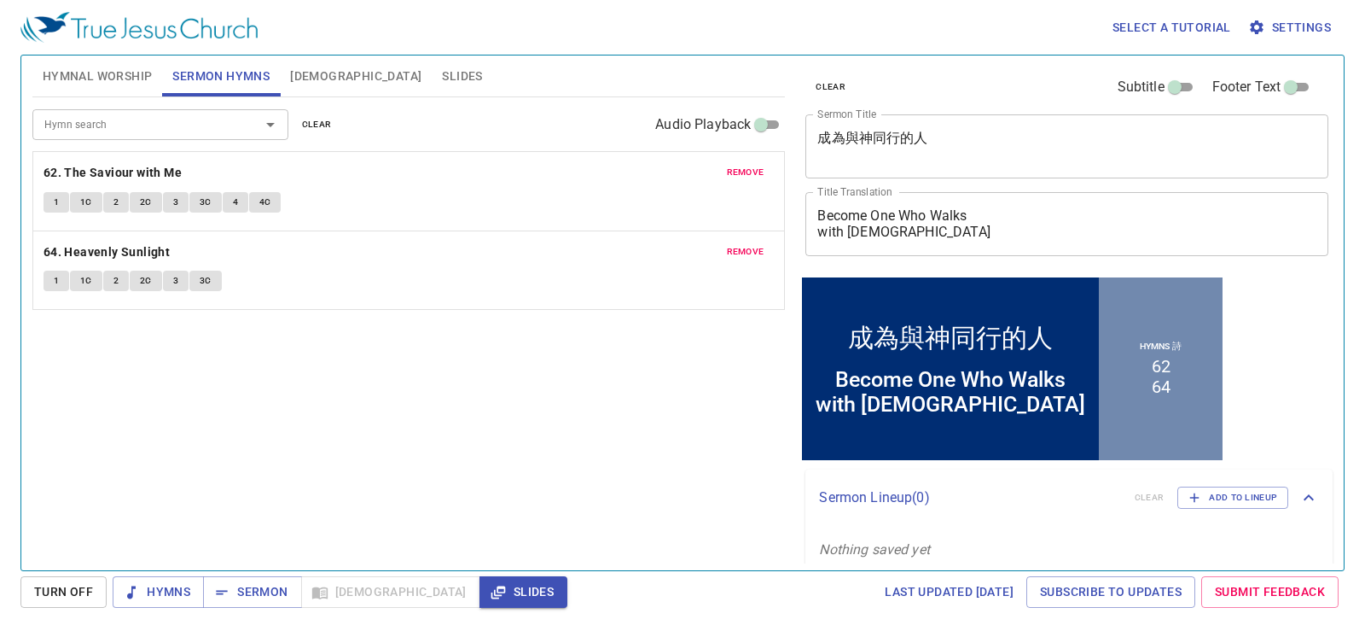
click at [96, 92] on button "Hymnal Worship" at bounding box center [97, 75] width 131 height 41
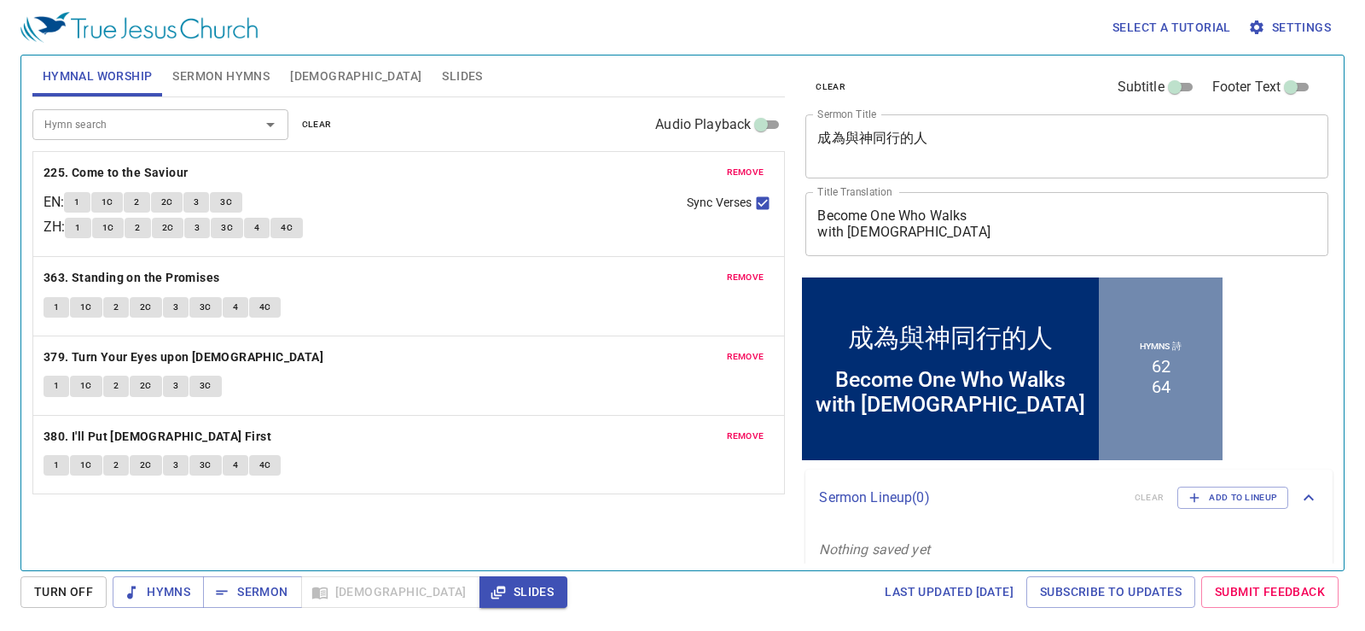
click at [103, 158] on div "remove 225. Come to the Saviour EN : 1 1C 2 2C 3 3C ZH : 1 1C 2 2C 3 3C 4 4C Sy…" at bounding box center [409, 204] width 752 height 104
click at [108, 173] on b "225. Come to the Saviour" at bounding box center [116, 172] width 145 height 21
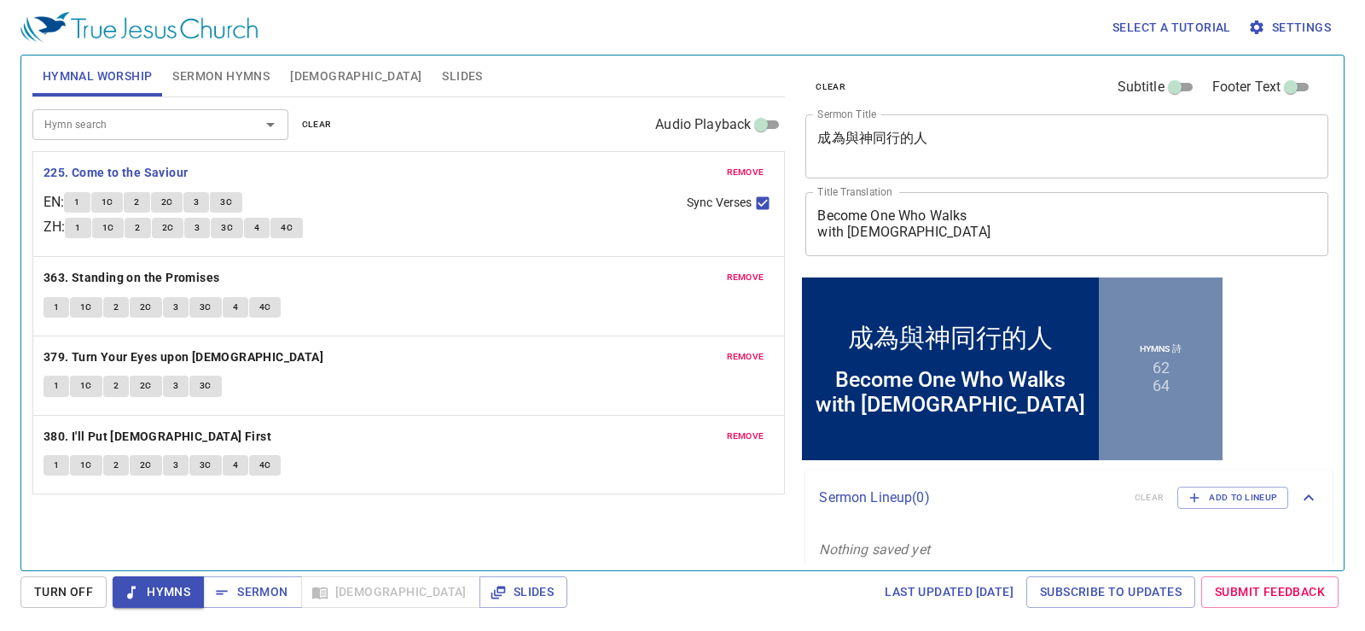
click at [482, 228] on div "1 1C 2 2C 3 3C 4 4C" at bounding box center [369, 230] width 608 height 25
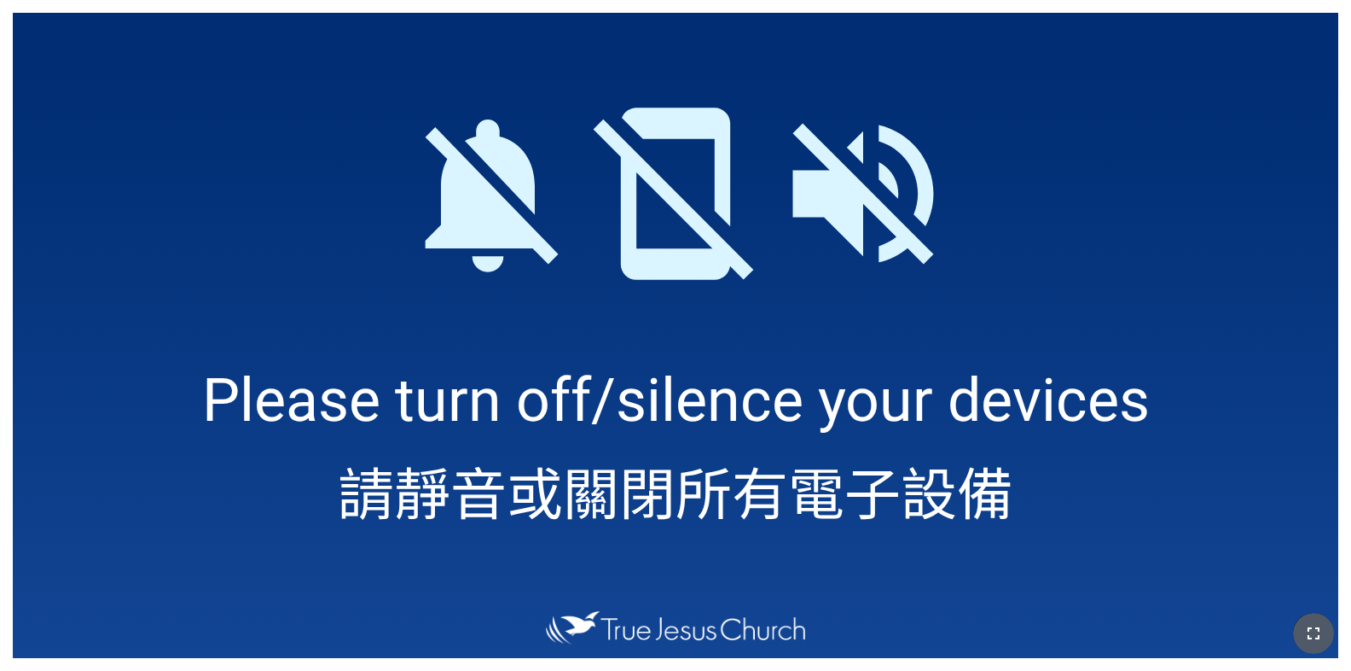
click at [1328, 647] on button "button" at bounding box center [1313, 633] width 41 height 41
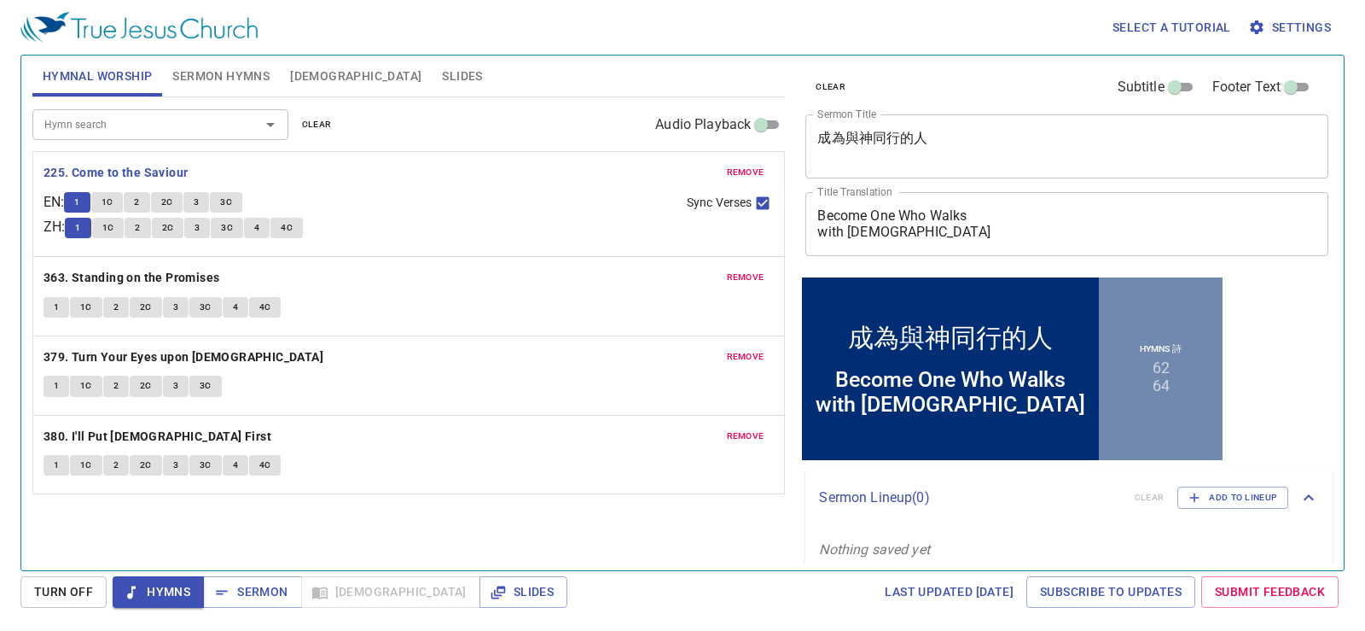
click at [516, 259] on div "remove 363. Standing on the Promises 1 1C 2 2C 3 3C 4 4C" at bounding box center [409, 296] width 752 height 78
click at [395, 171] on p "225. Come to the Saviour" at bounding box center [409, 172] width 731 height 21
click at [420, 178] on p "225. Come to the Saviour" at bounding box center [409, 172] width 731 height 21
click at [759, 198] on input "Sync Verses" at bounding box center [763, 206] width 22 height 22
checkbox input "false"
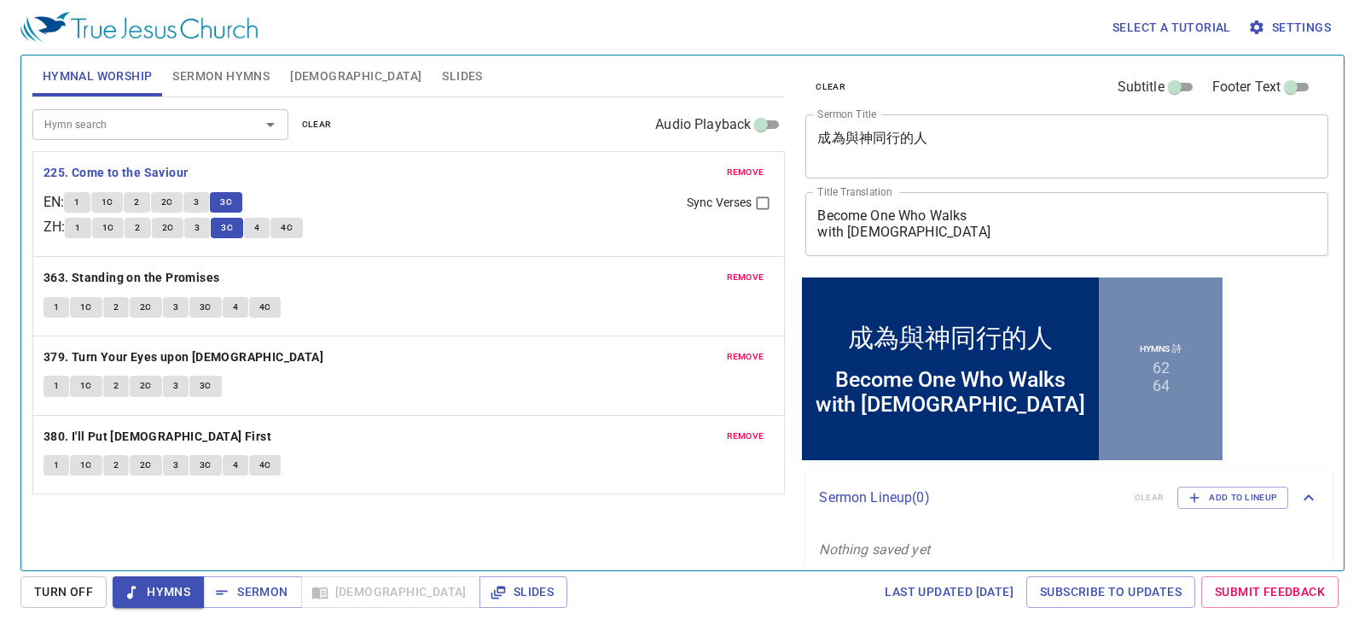
click at [485, 171] on p "225. Come to the Saviour" at bounding box center [409, 172] width 731 height 21
click at [556, 196] on div "remove 225. Come to the Saviour EN : 1 1C 2 2C 3 3C ZH : 1 1C 2 2C 3 3C 4 4C Sy…" at bounding box center [408, 322] width 753 height 343
click at [266, 230] on button "4" at bounding box center [257, 228] width 26 height 20
click at [195, 203] on button "3" at bounding box center [196, 202] width 26 height 20
click at [391, 169] on p "225. Come to the Saviour" at bounding box center [409, 172] width 731 height 21
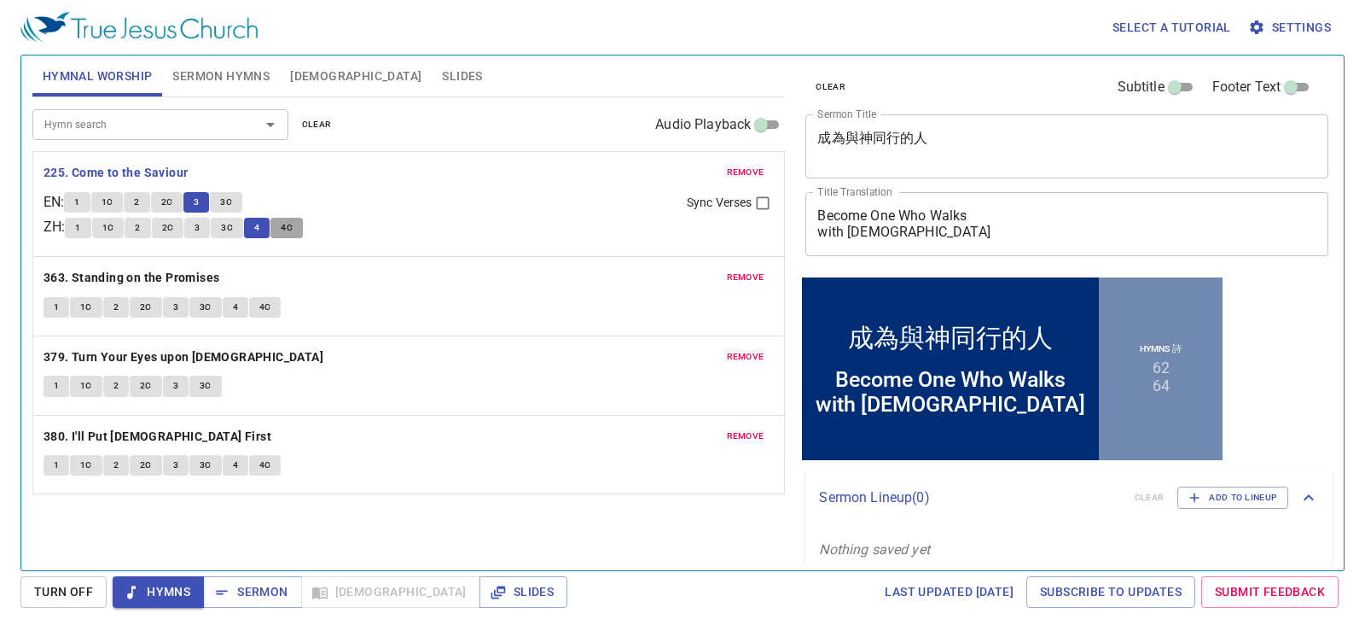
click at [287, 235] on span "4C" at bounding box center [287, 227] width 12 height 15
click at [230, 192] on button "3C" at bounding box center [226, 202] width 32 height 20
click at [336, 171] on p "225. Come to the Saviour" at bounding box center [409, 172] width 731 height 21
click at [514, 265] on div "remove 363. Standing on the Promises 1 1C 2 2C 3 3C 4 4C" at bounding box center [409, 296] width 752 height 78
click at [183, 272] on b "363. Standing on the Promises" at bounding box center [132, 277] width 177 height 21
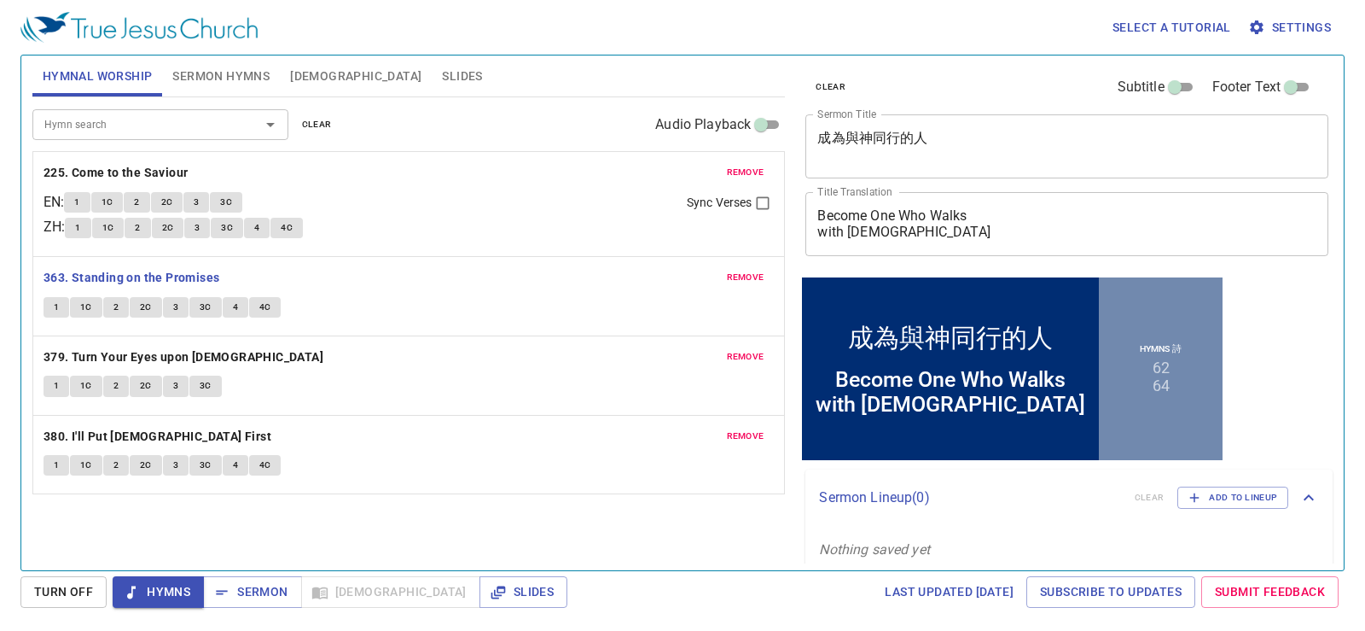
click at [418, 288] on div "remove 363. Standing on the Promises 1 1C 2 2C 3 3C 4 4C" at bounding box center [409, 296] width 752 height 78
click at [456, 193] on div "1 1C 2 2C 3 3C" at bounding box center [368, 204] width 609 height 25
click at [367, 305] on div "1 1C 2 2C 3 3C 4 4C" at bounding box center [409, 309] width 731 height 25
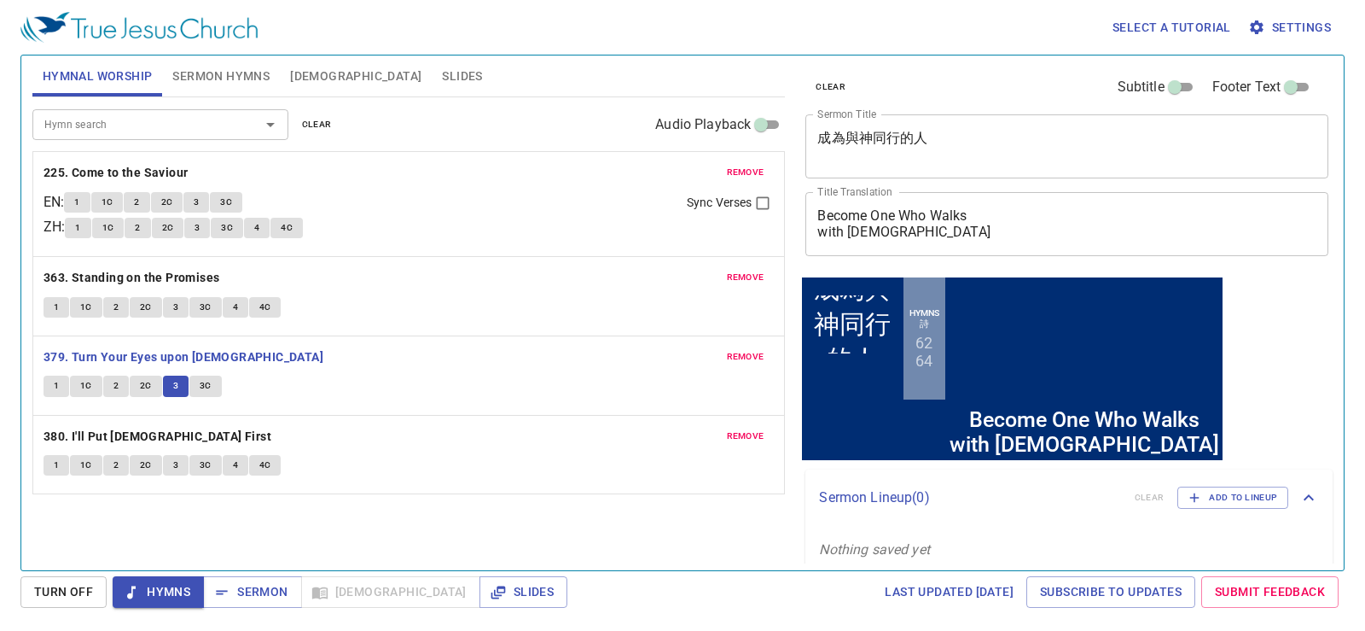
click at [429, 339] on div "remove 379. Turn Your Eyes upon [DEMOGRAPHIC_DATA] 1 1C 2 2C 3 3C" at bounding box center [409, 375] width 752 height 78
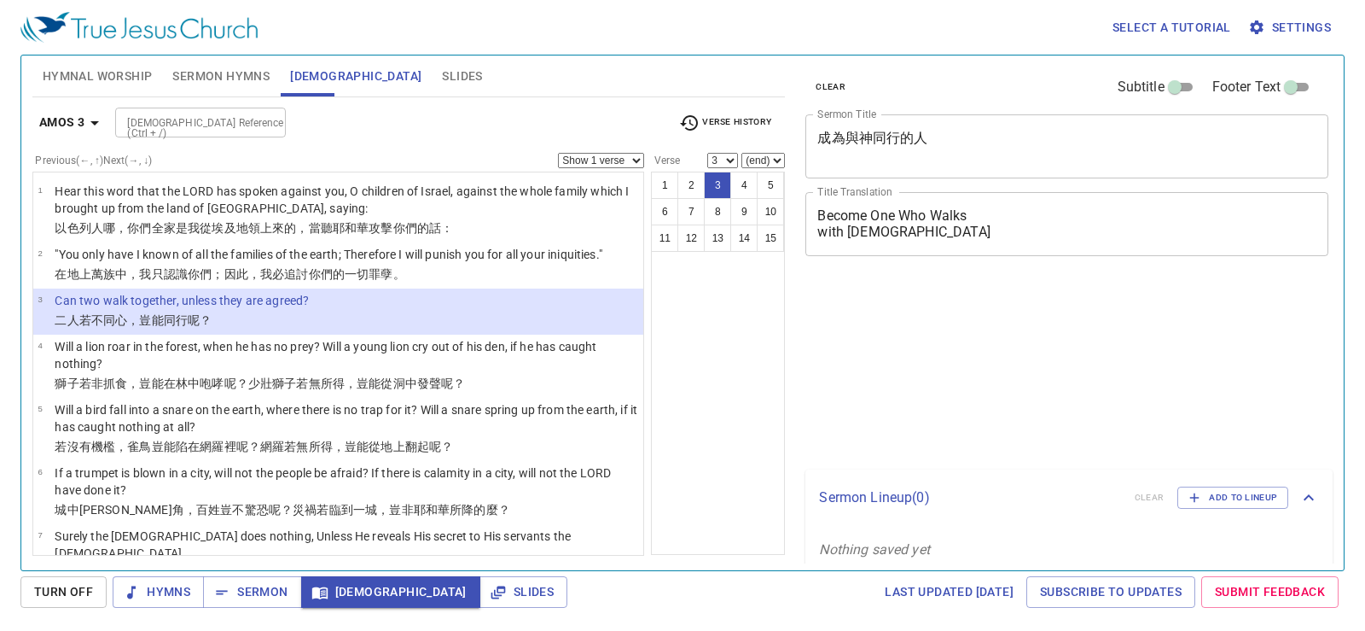
select select "3"
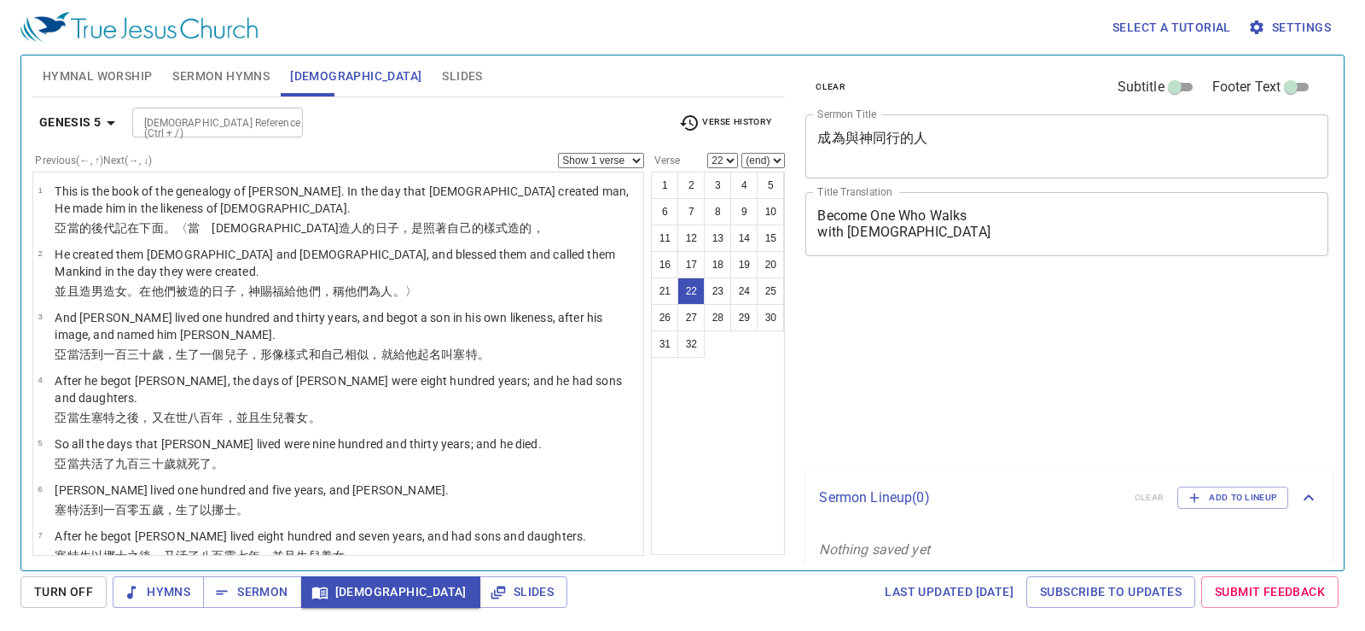
select select "22"
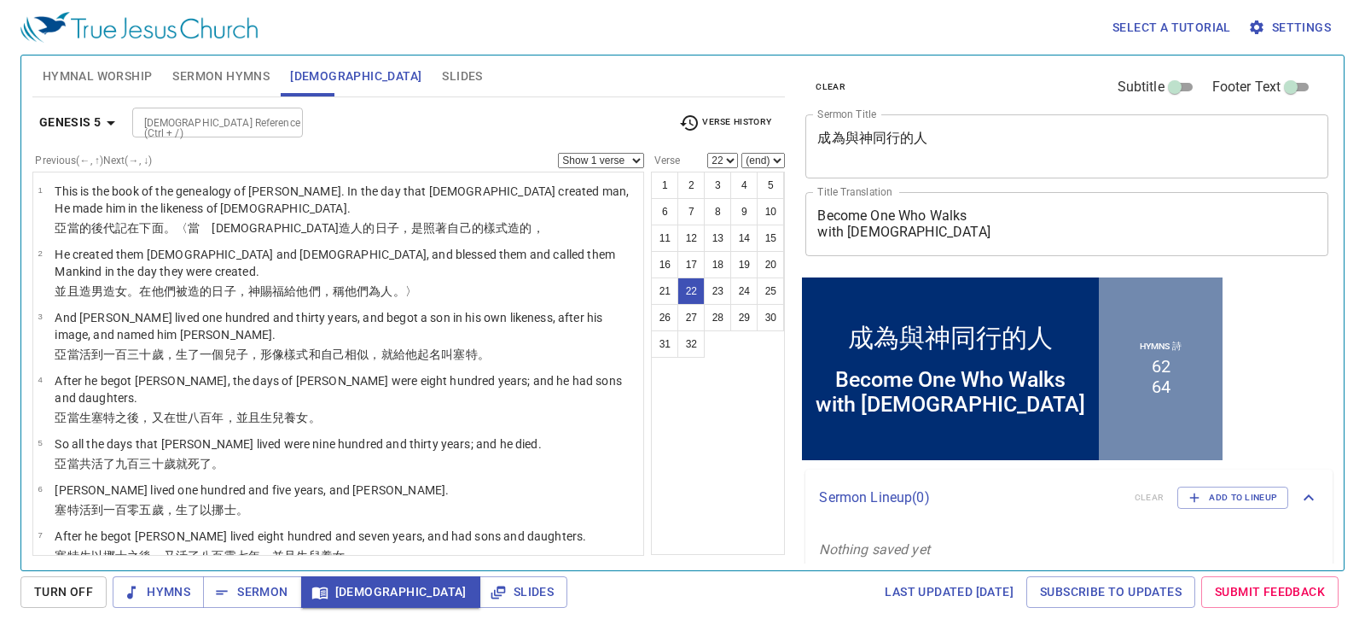
scroll to position [857, 0]
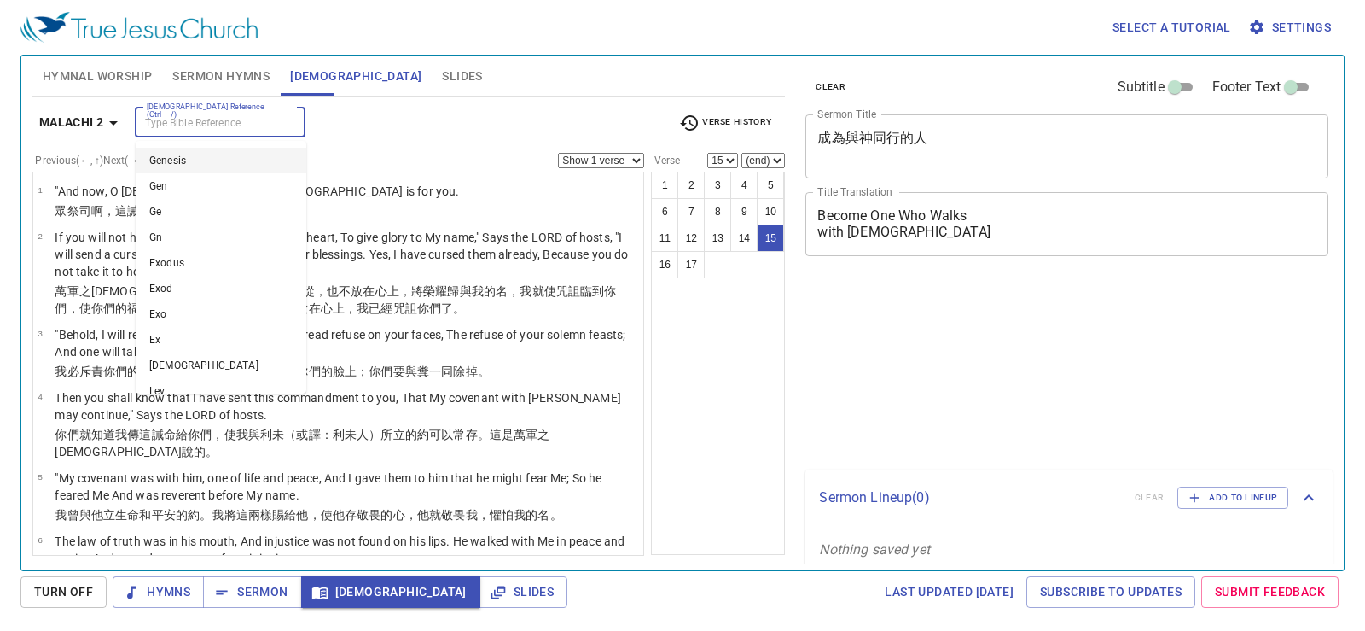
select select "15"
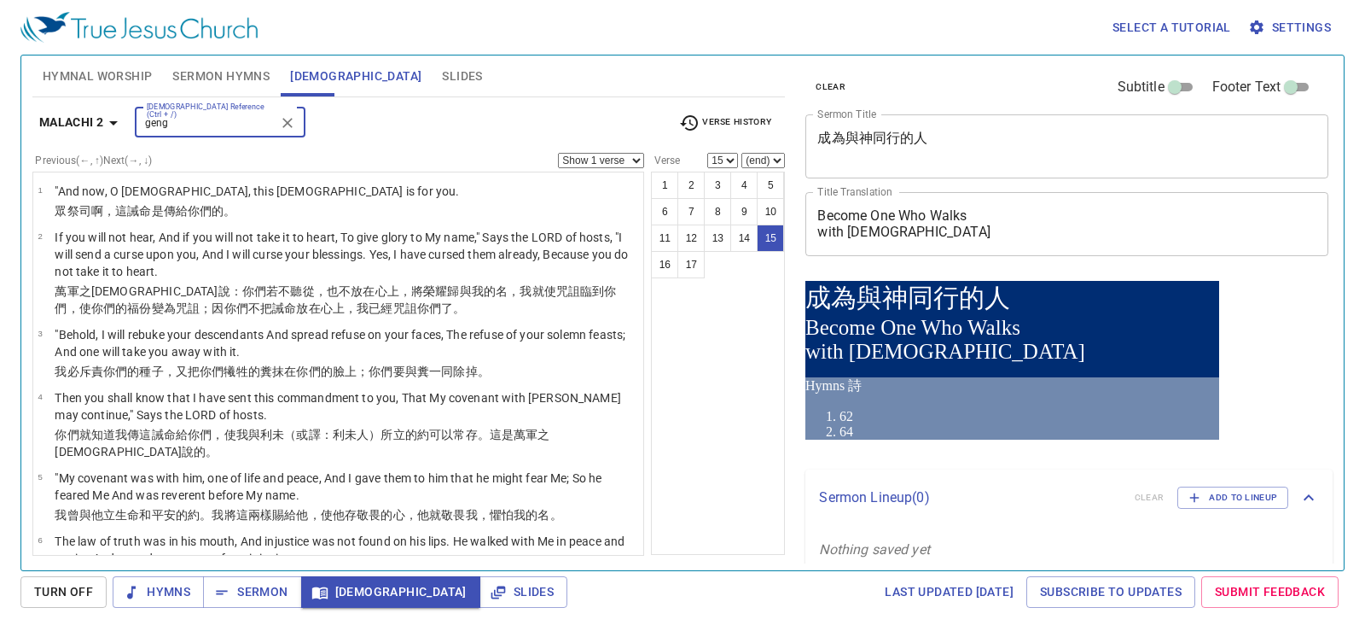
type input "gen"
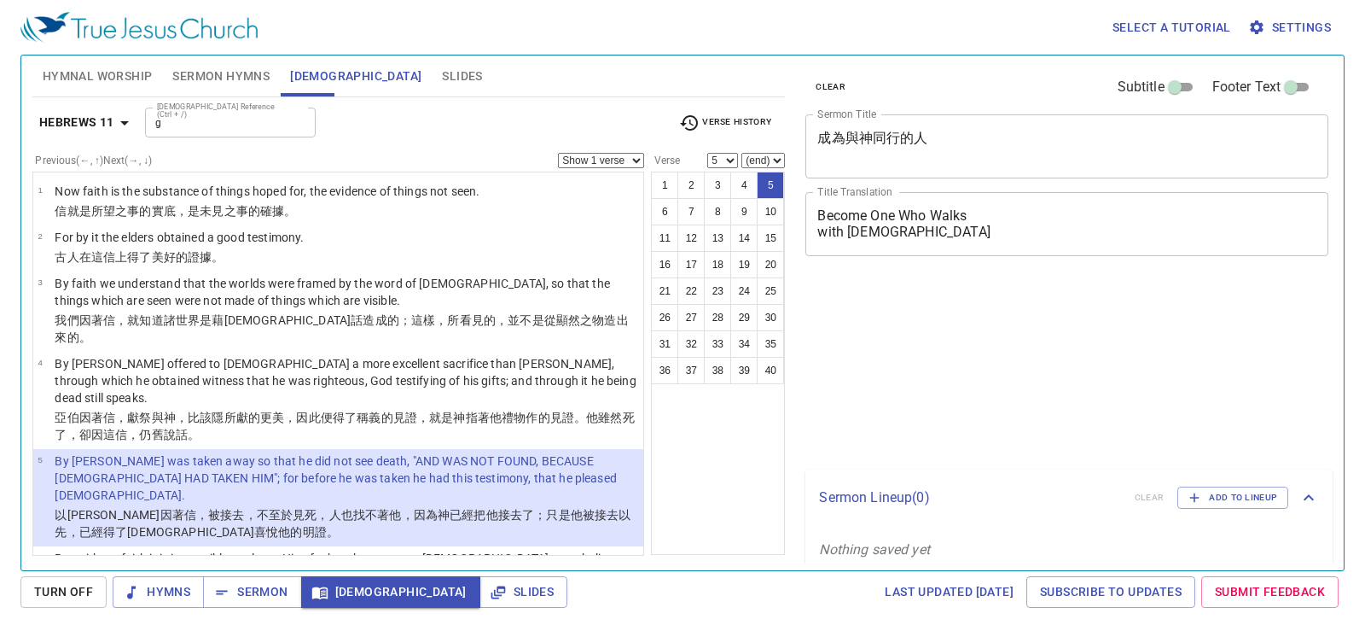
select select "5"
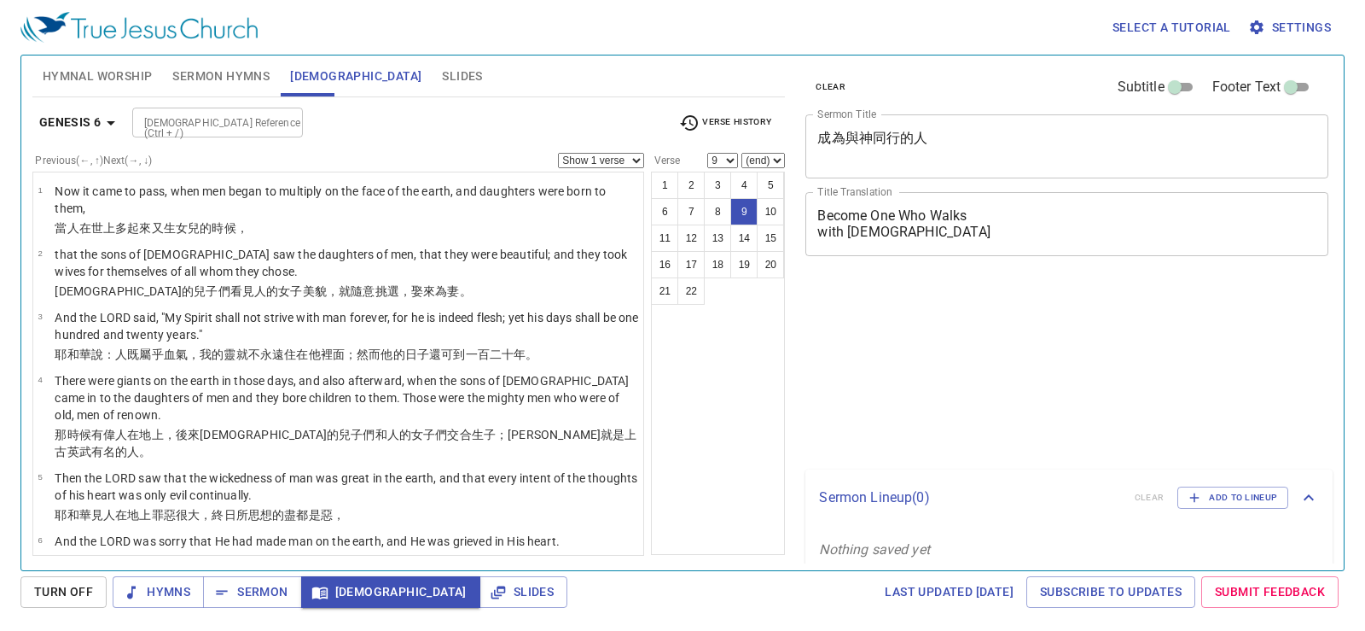
select select "9"
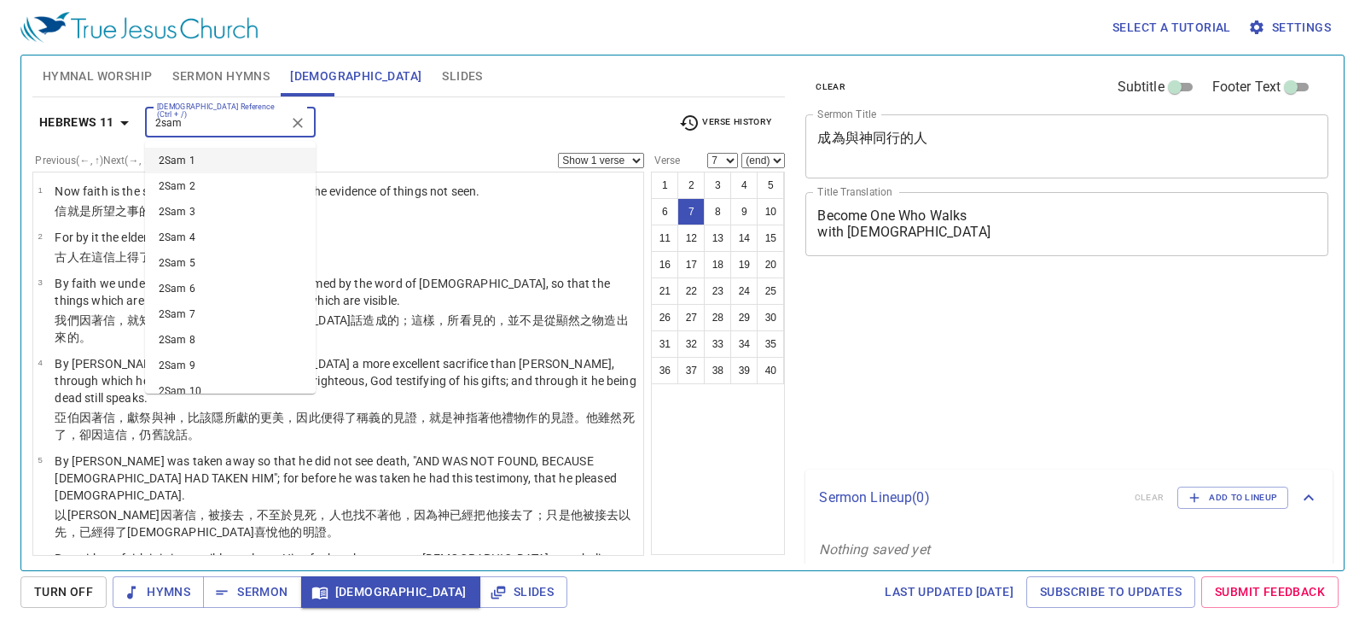
select select "7"
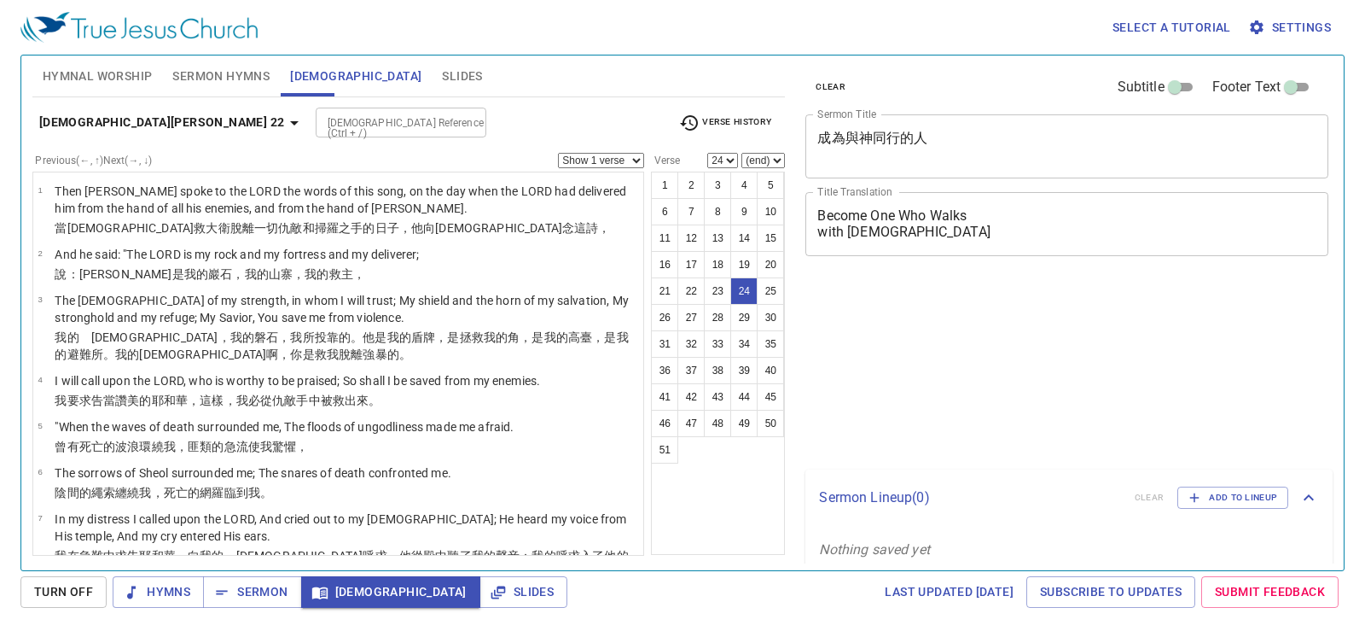
select select "24"
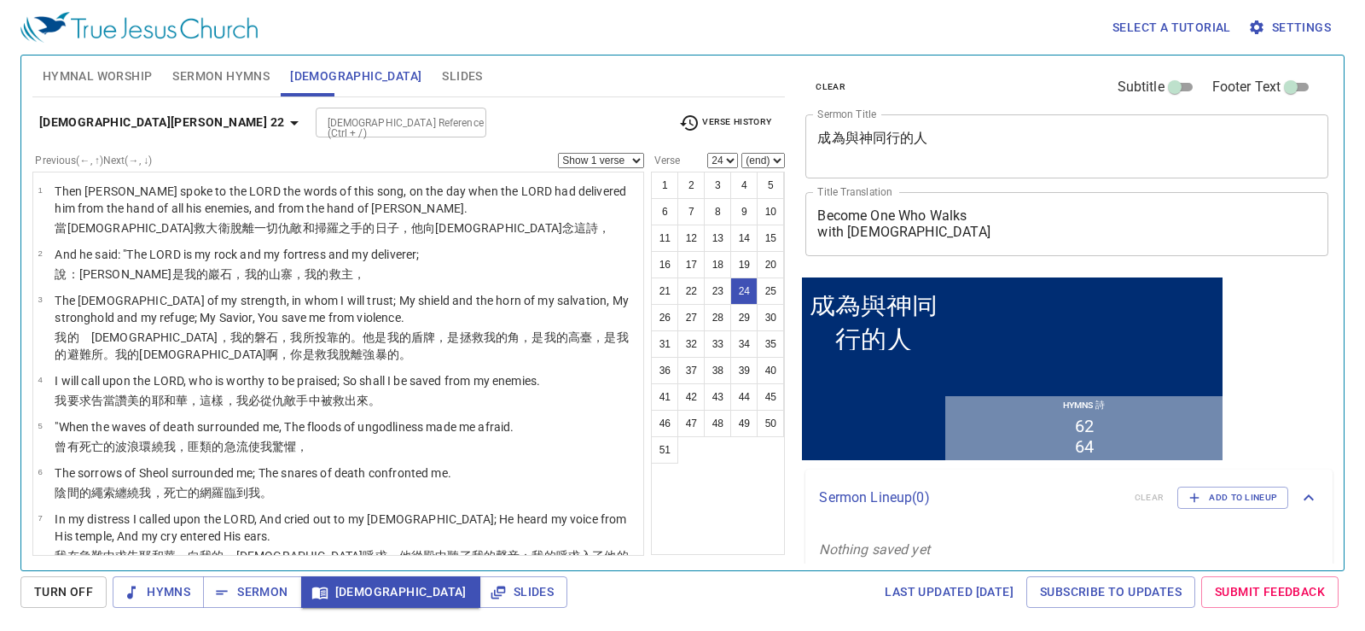
scroll to position [1444, 0]
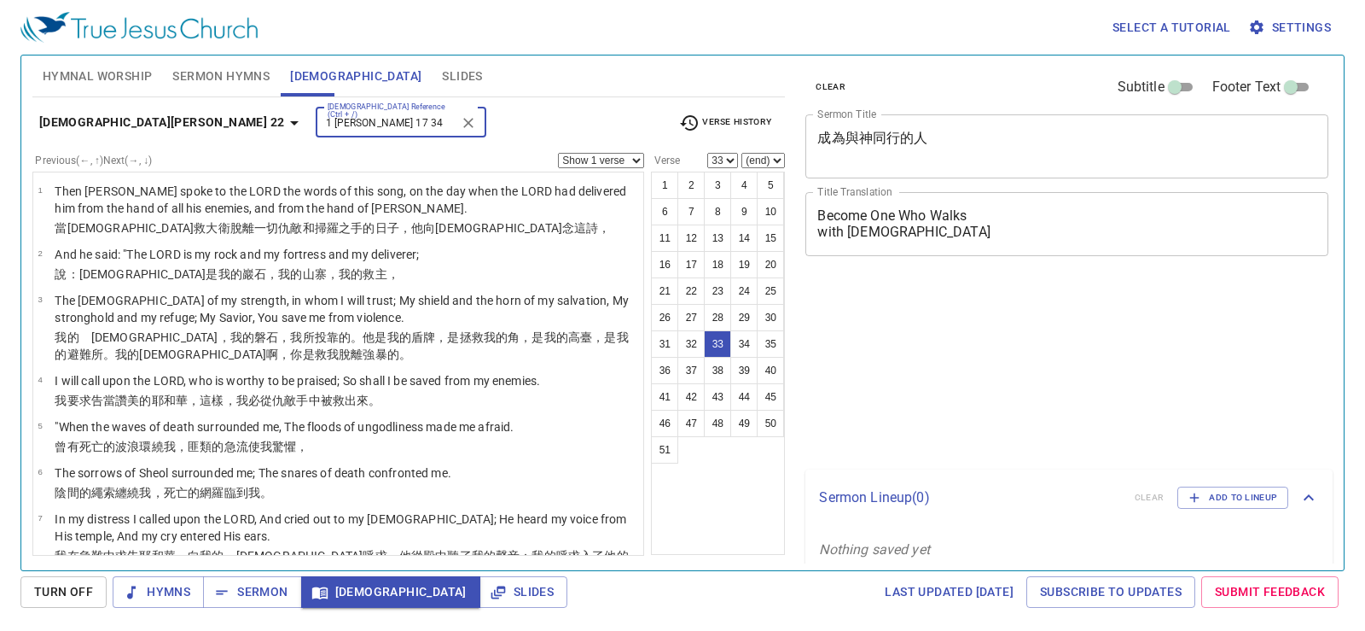
select select "33"
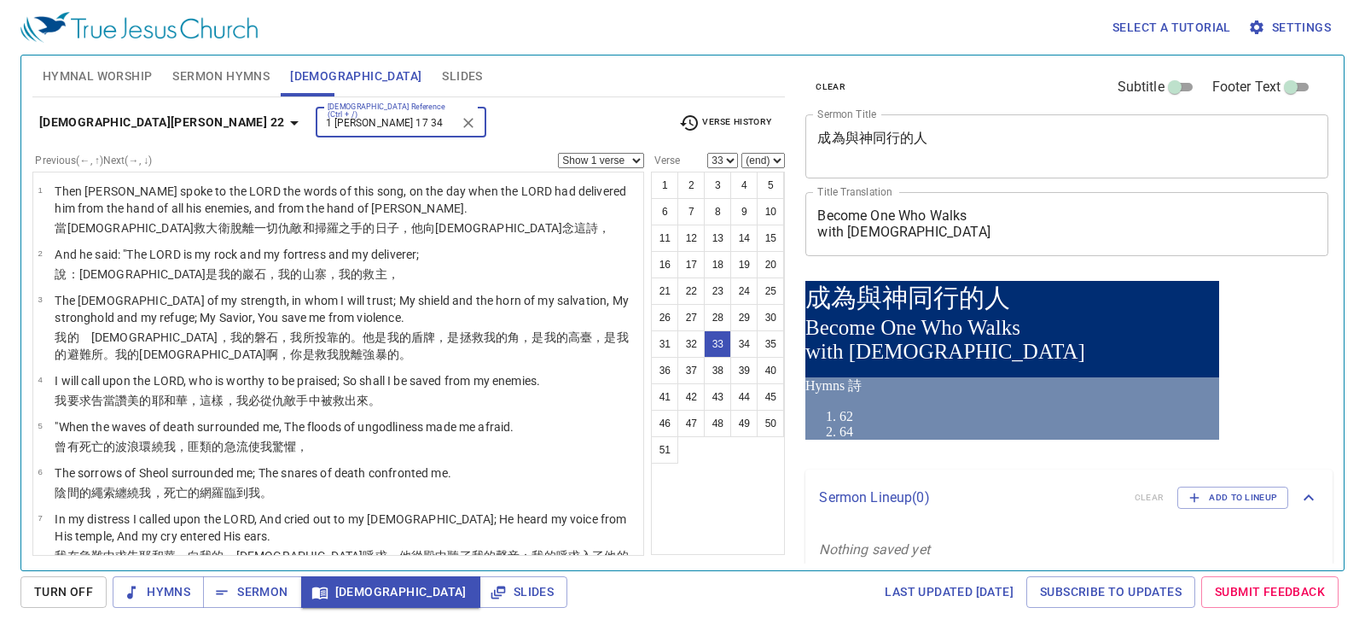
type input "1 sam 17 34"
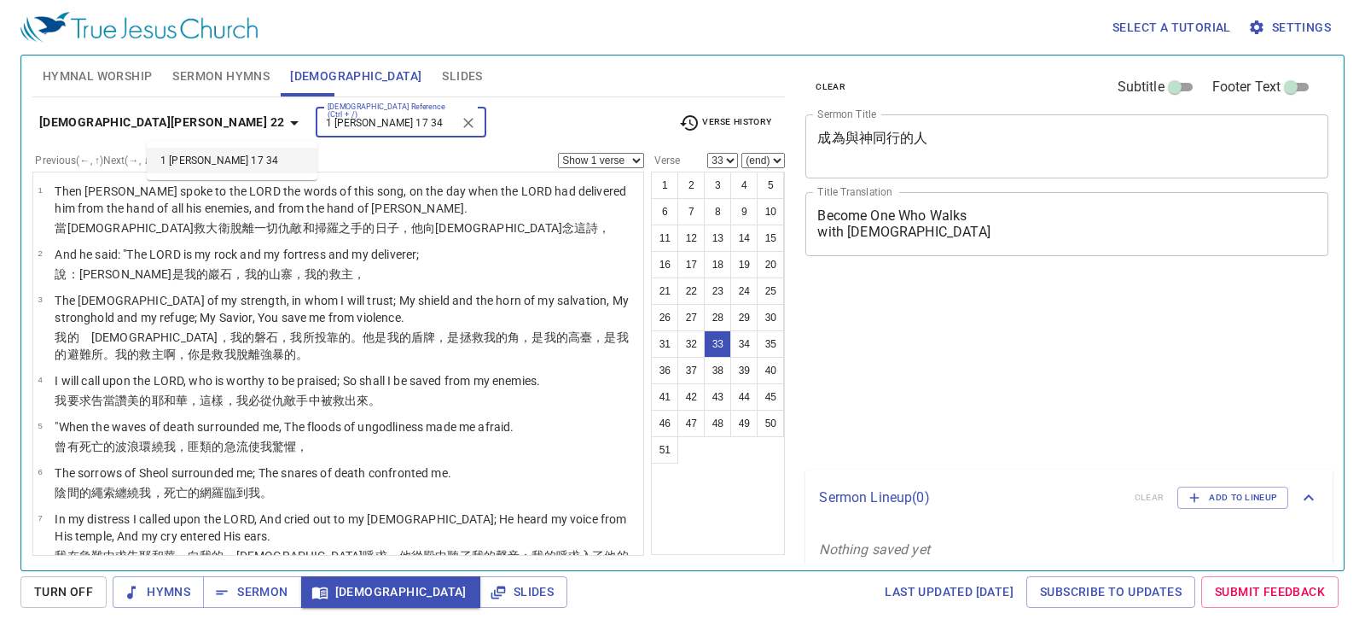
select select "33"
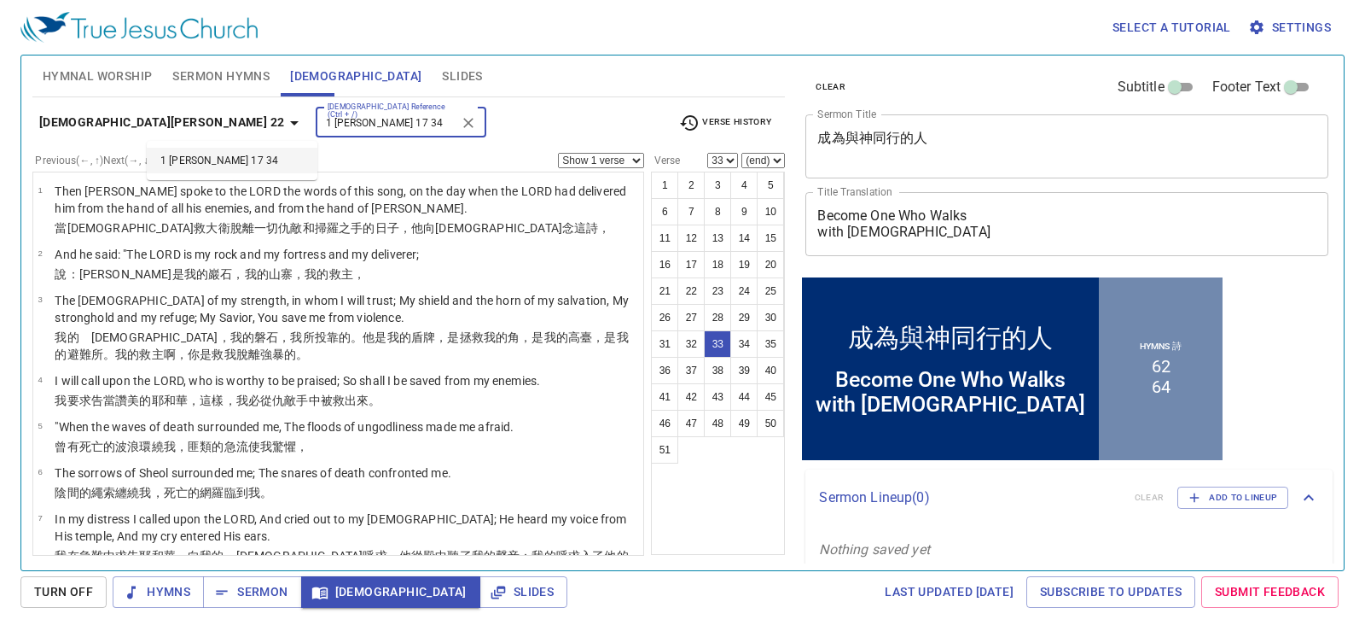
scroll to position [1956, 0]
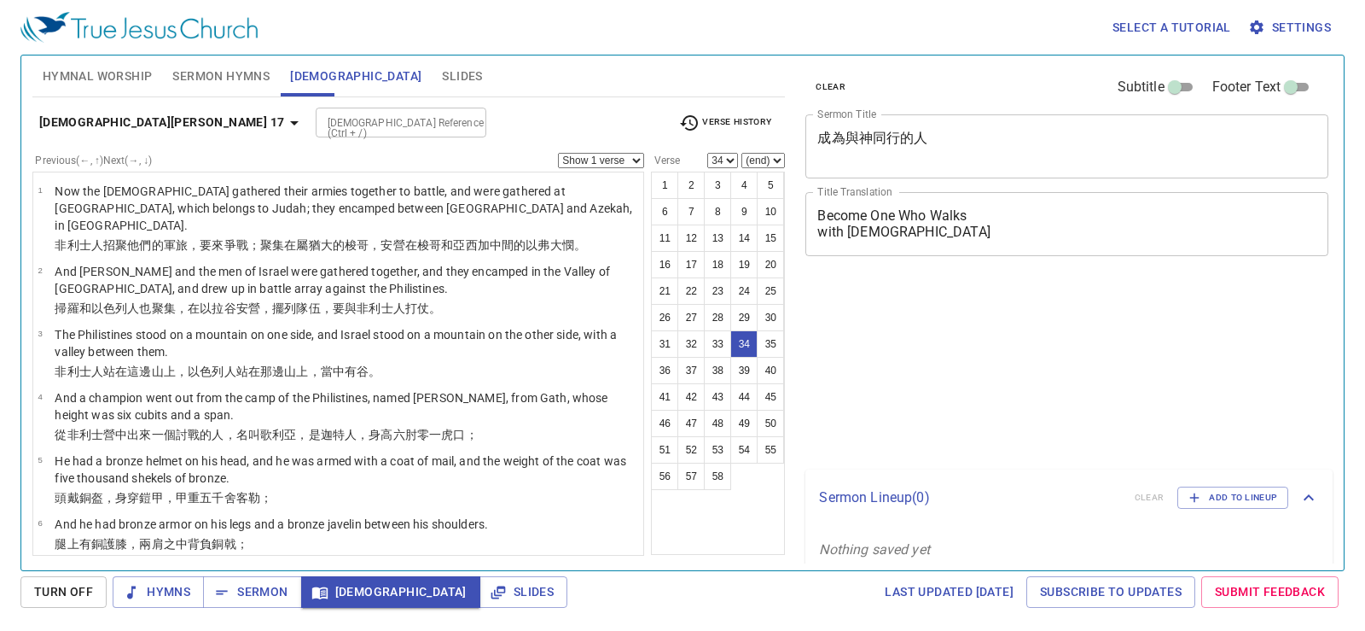
select select "34"
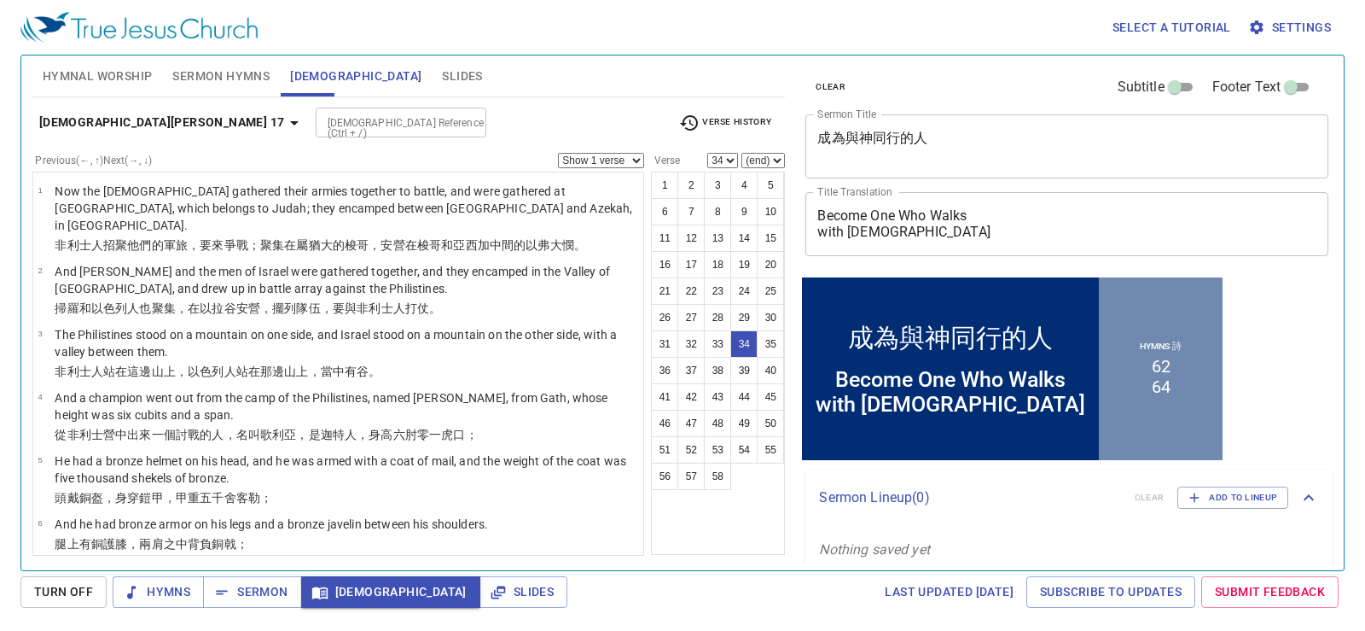
click at [586, 65] on div "Hymnal Worship Sermon Hymns Bible Slides" at bounding box center [408, 75] width 753 height 41
click at [762, 160] on select "(end) 35 36 37 38 39 40 41 42 43 44 45 46 47 48 49 50 51 52 53 54 55 56 57 58" at bounding box center [763, 160] width 44 height 15
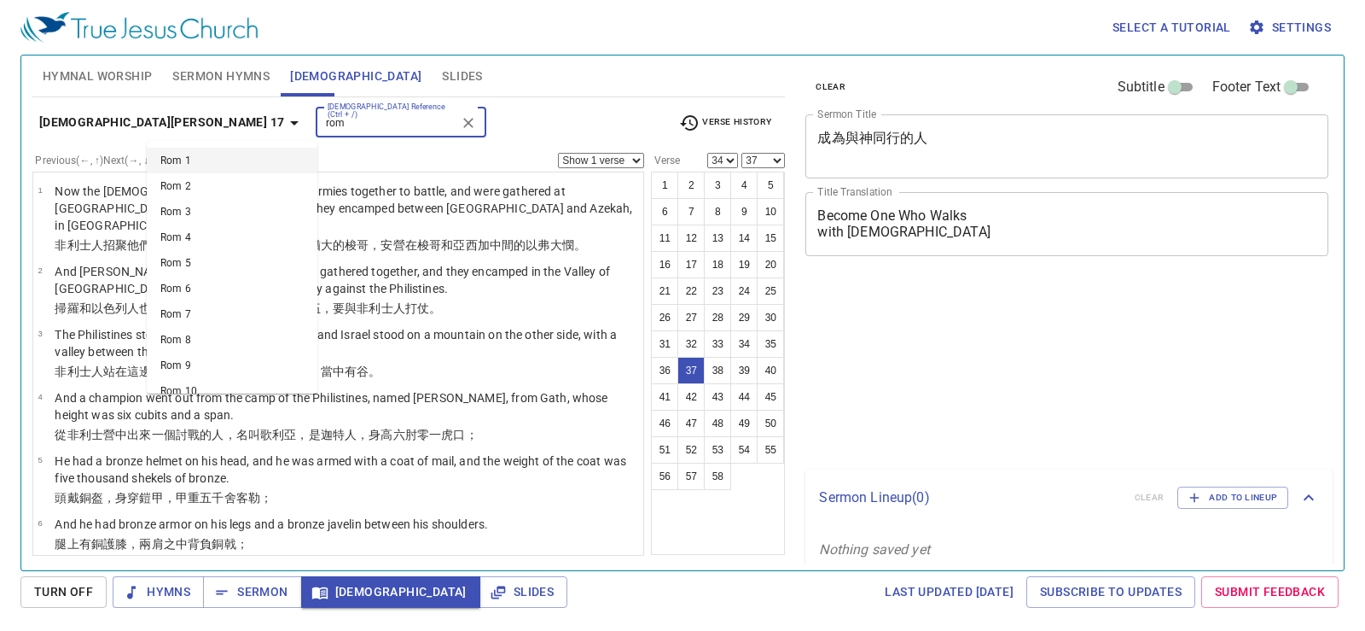
select select "34"
select select "37"
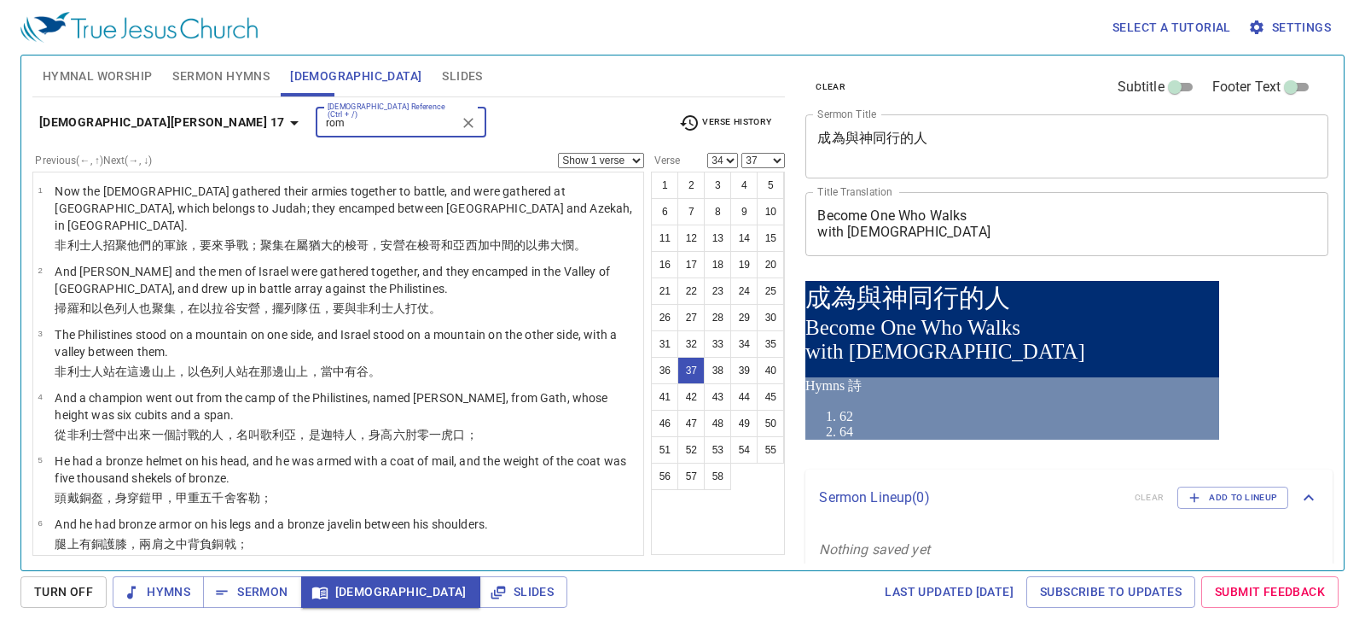
type input "rom"
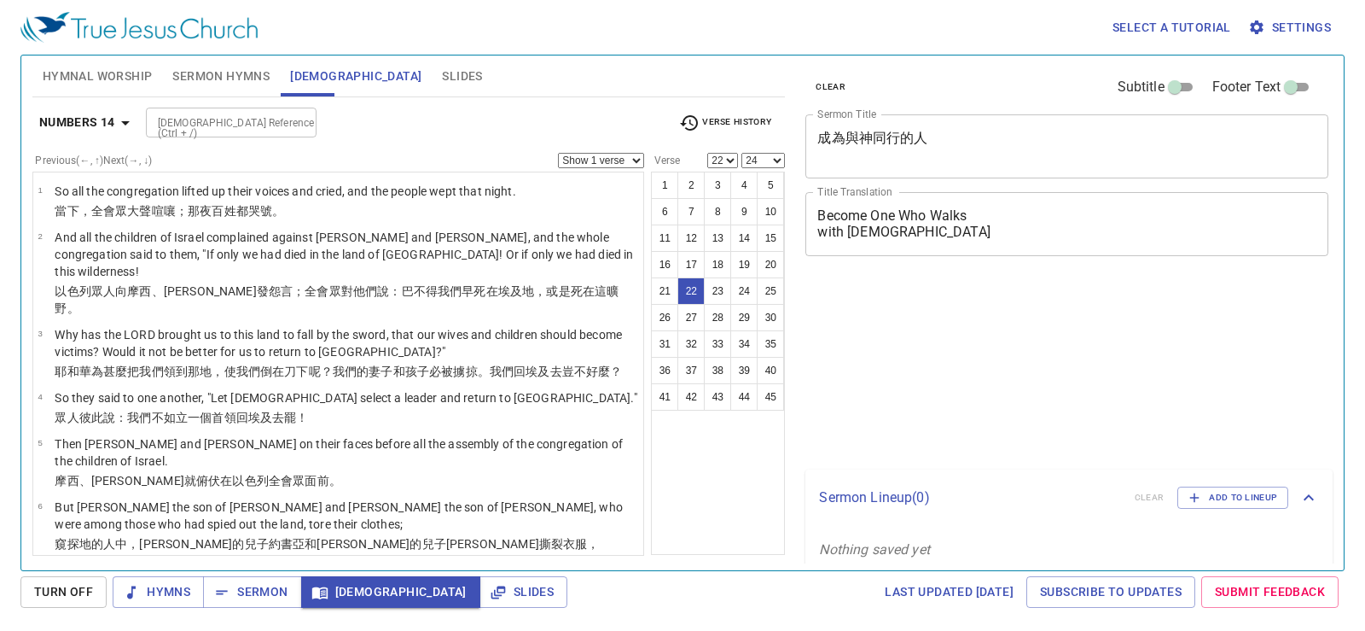
select select "22"
select select "24"
click at [770, 499] on div "1 2 3 4 5 6 7 8 9 10 11 12 13 14 15 16 17 18 19 20 21 22 23 24 25 26 27 28 29 3…" at bounding box center [718, 362] width 134 height 383
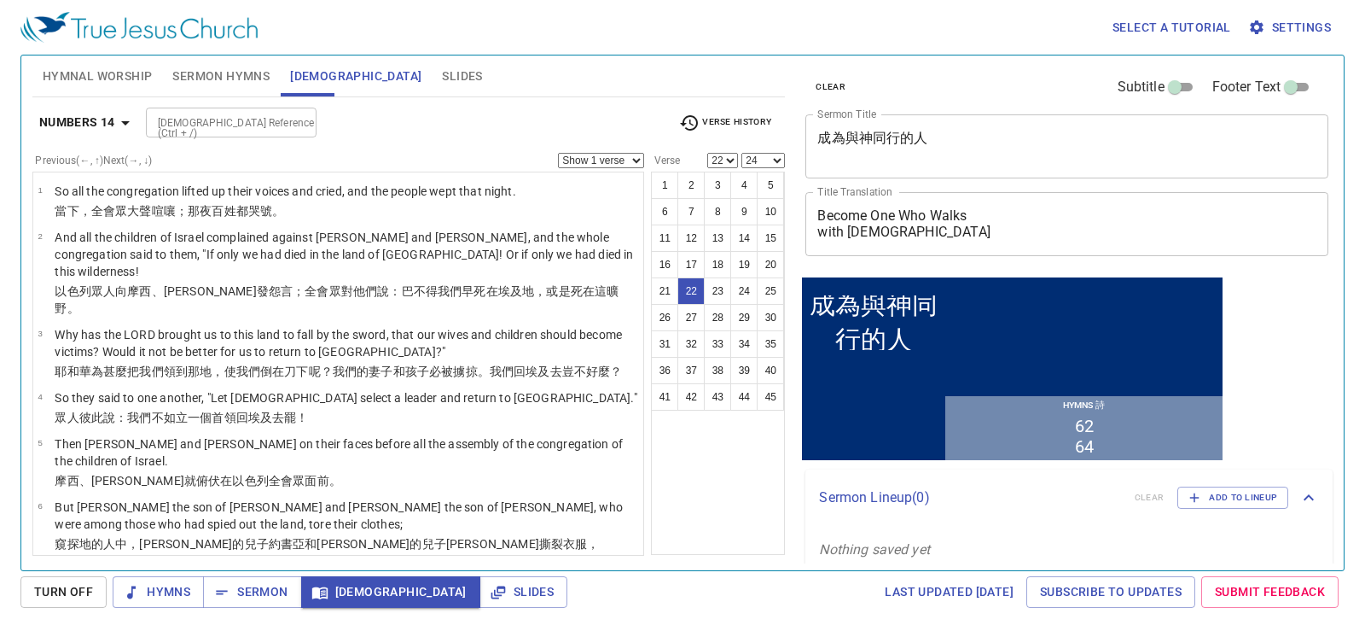
click at [725, 533] on div "1 2 3 4 5 6 7 8 9 10 11 12 13 14 15 16 17 18 19 20 21 22 23 24 25 26 27 28 29 3…" at bounding box center [718, 362] width 134 height 383
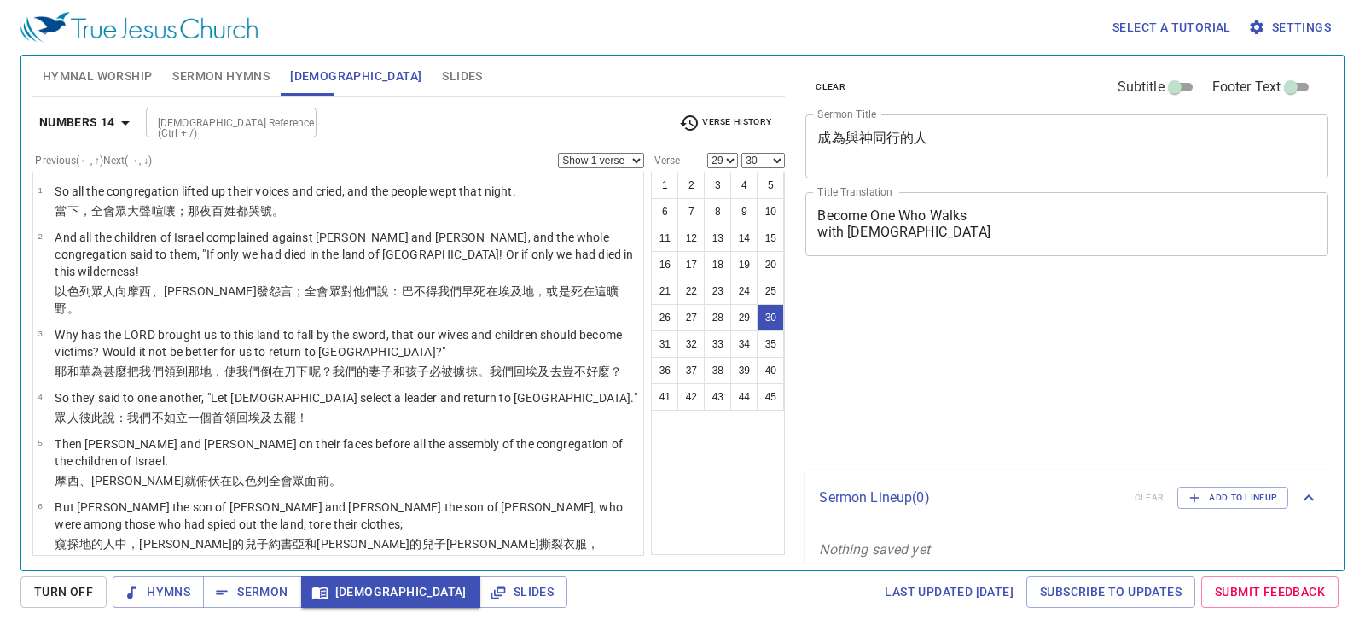
select select "29"
select select "30"
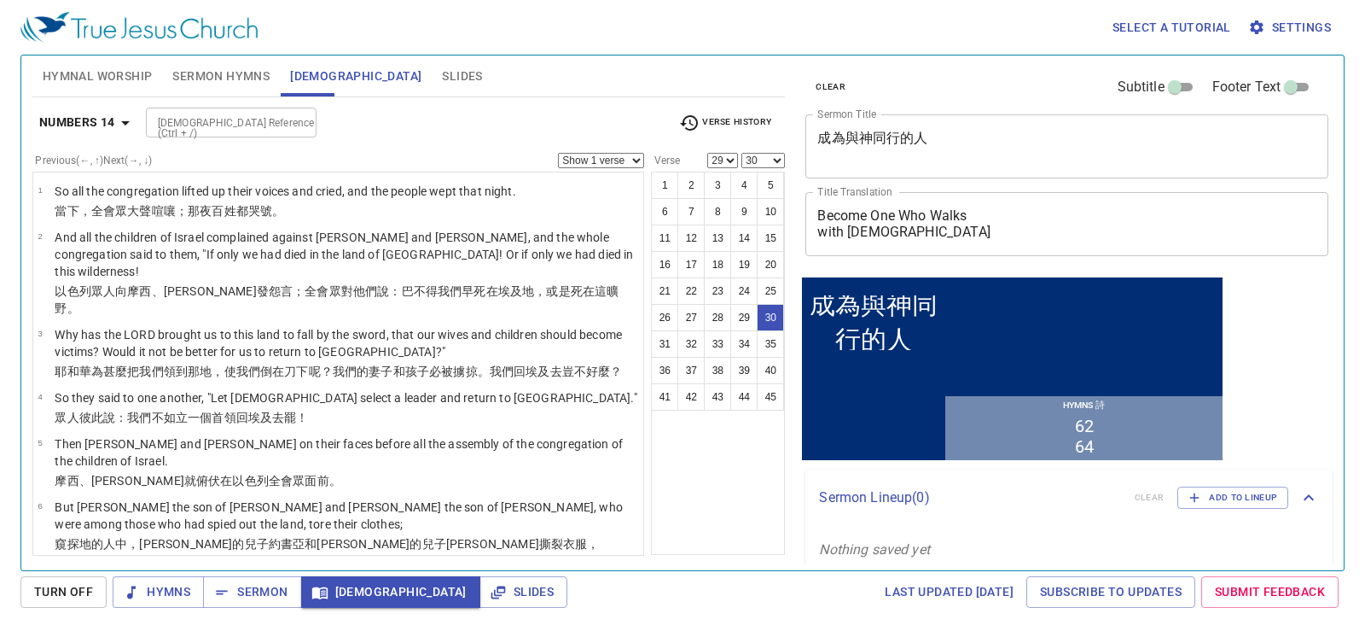
scroll to position [1685, 0]
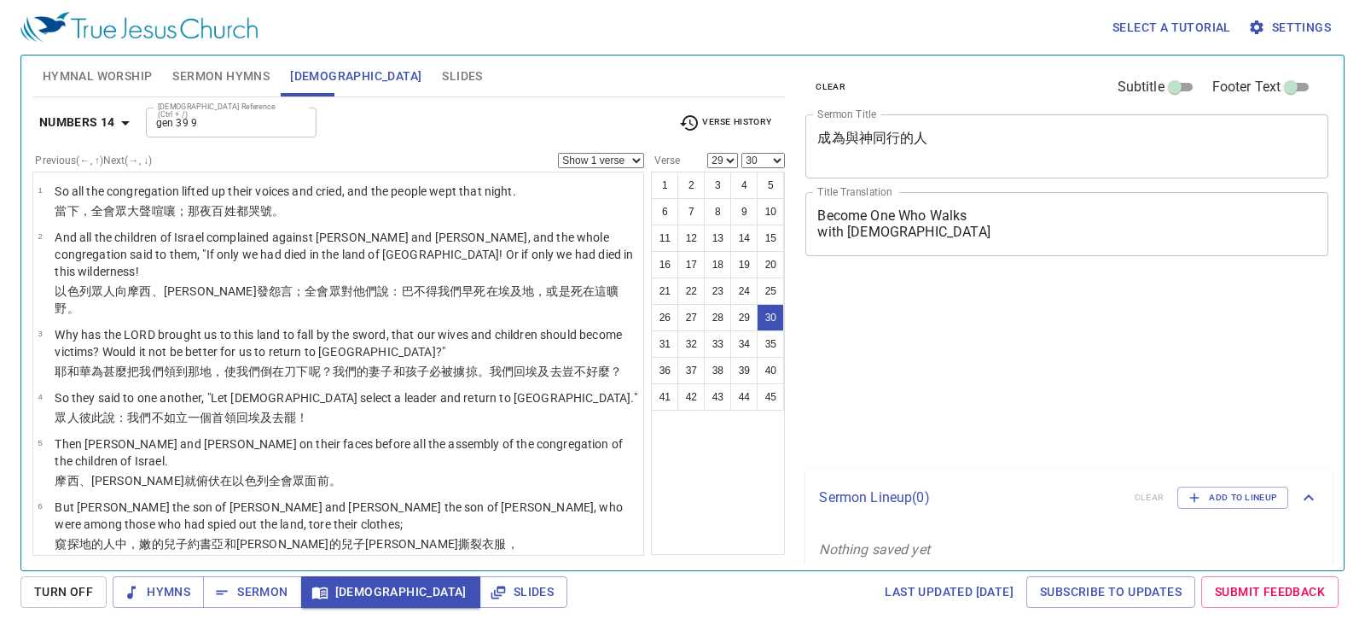
select select "29"
select select "30"
